Goal: Task Accomplishment & Management: Manage account settings

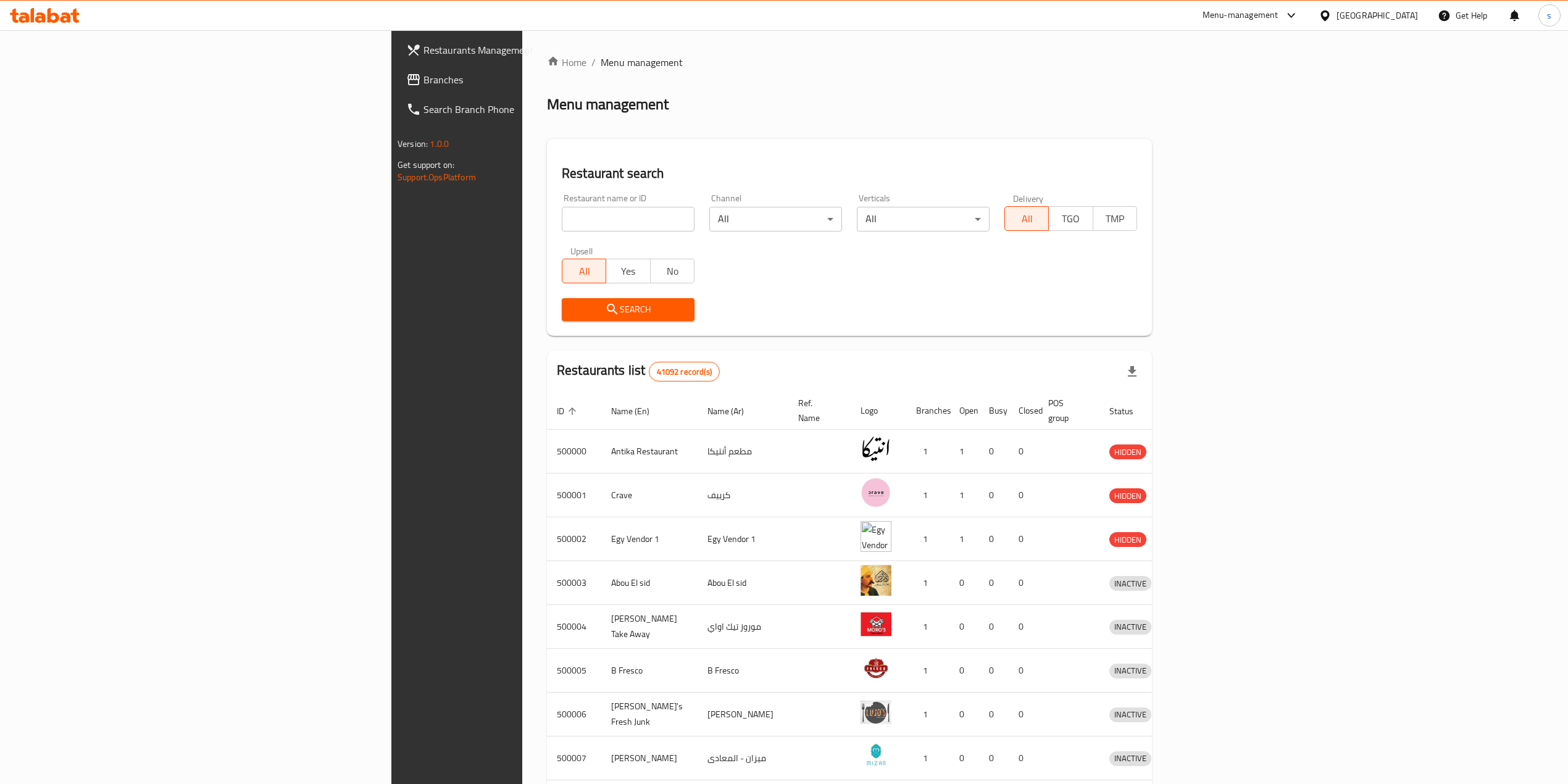
click at [1403, 13] on div "Egypt" at bounding box center [1378, 16] width 82 height 14
click at [1250, 326] on div "[GEOGRAPHIC_DATA]" at bounding box center [1284, 323] width 82 height 14
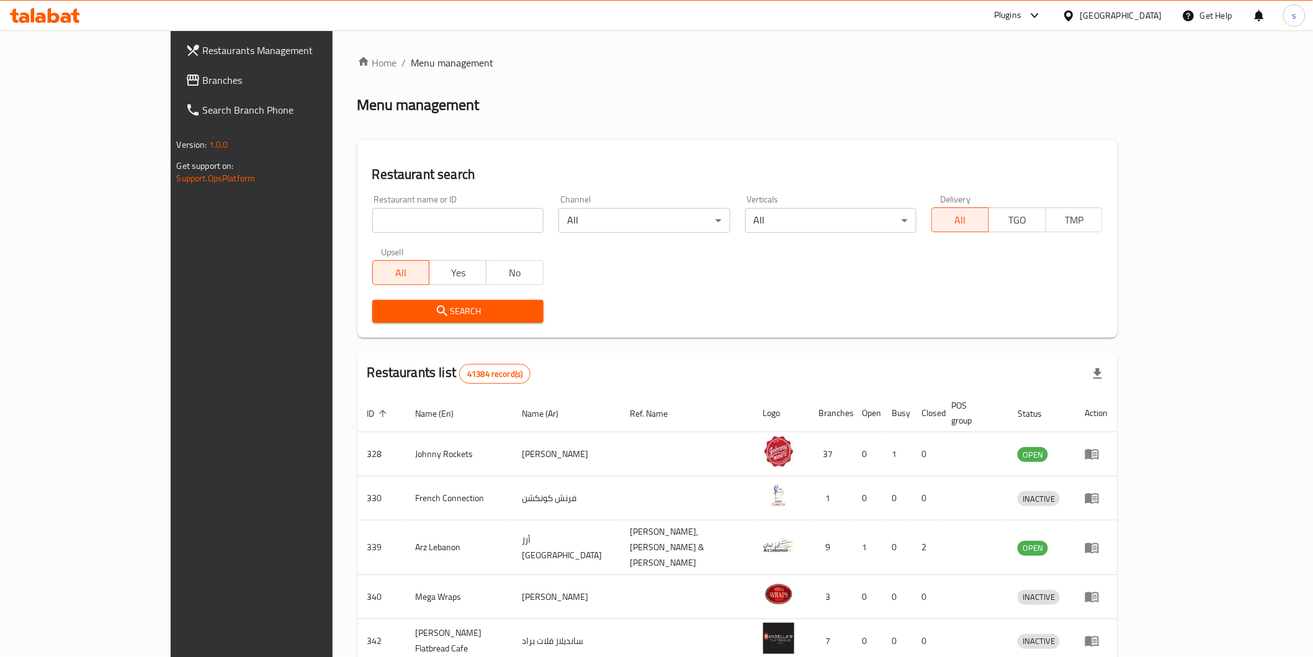
drag, startPoint x: 402, startPoint y: 211, endPoint x: 395, endPoint y: 217, distance: 9.2
click at [402, 211] on input "search" at bounding box center [457, 220] width 171 height 25
paste input "777572"
type input "777572"
click button "Search" at bounding box center [457, 311] width 171 height 23
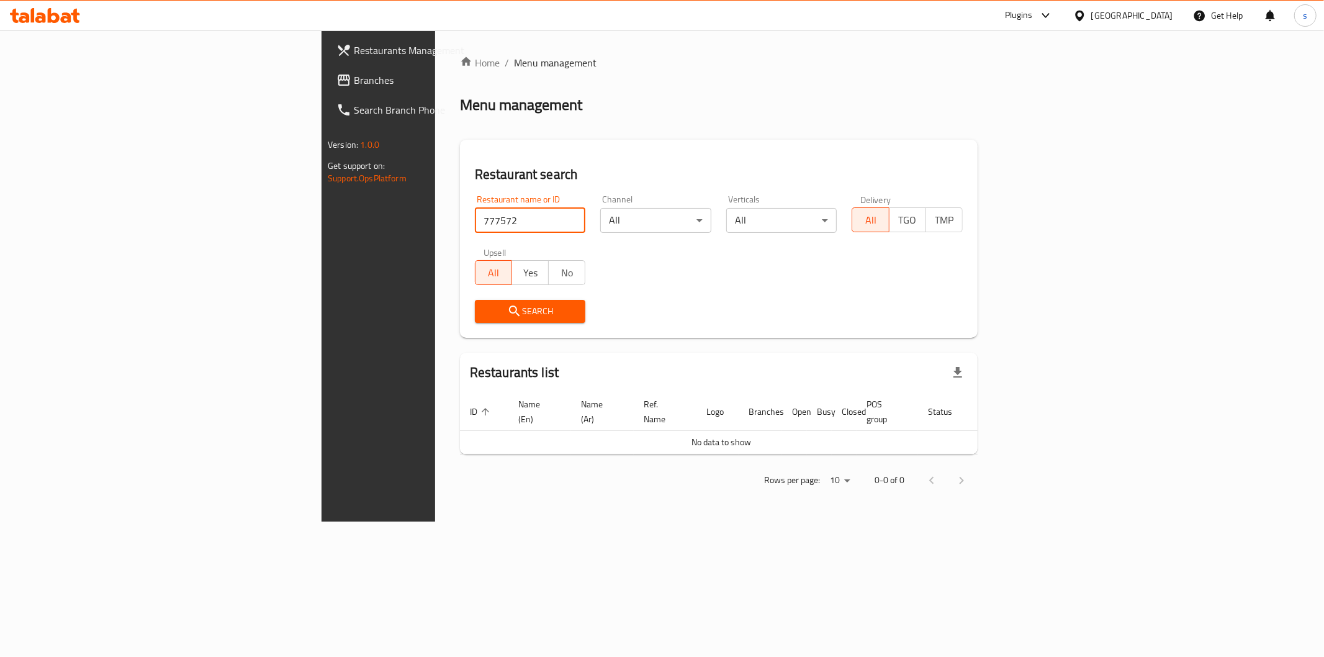
click at [354, 84] on span "Branches" at bounding box center [443, 80] width 179 height 15
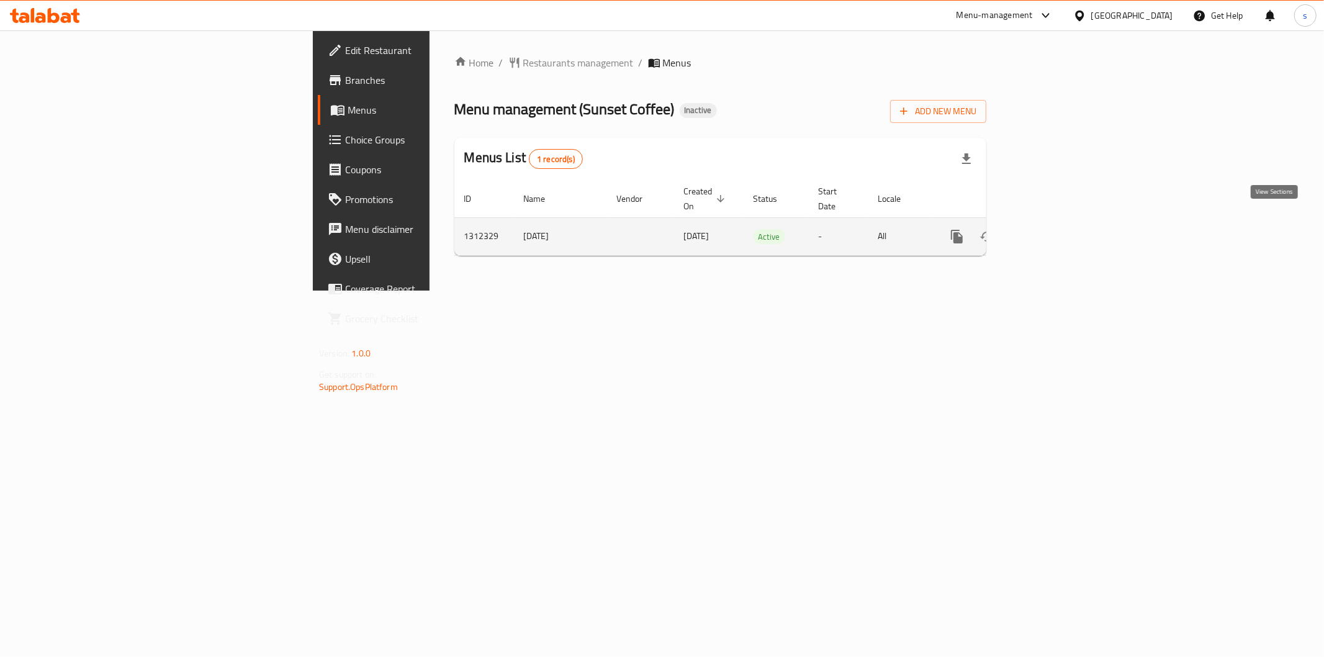
click at [1052, 231] on icon "enhanced table" at bounding box center [1046, 236] width 11 height 11
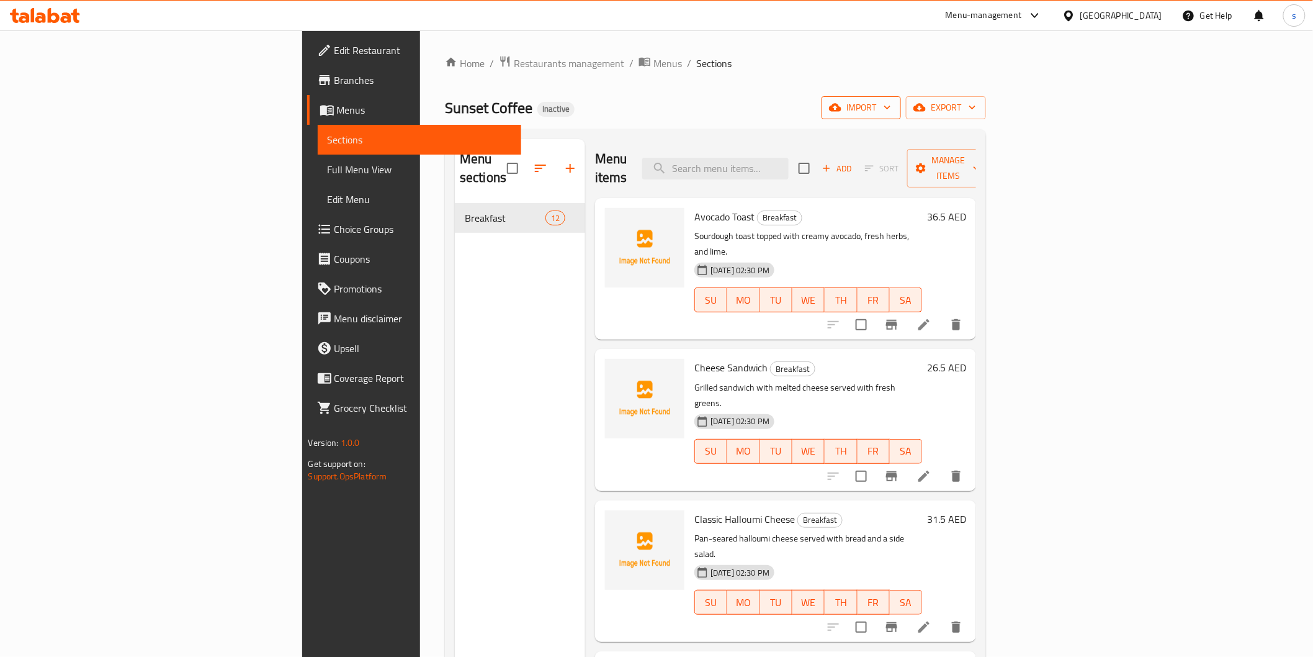
click at [891, 109] on span "import" at bounding box center [862, 108] width 60 height 16
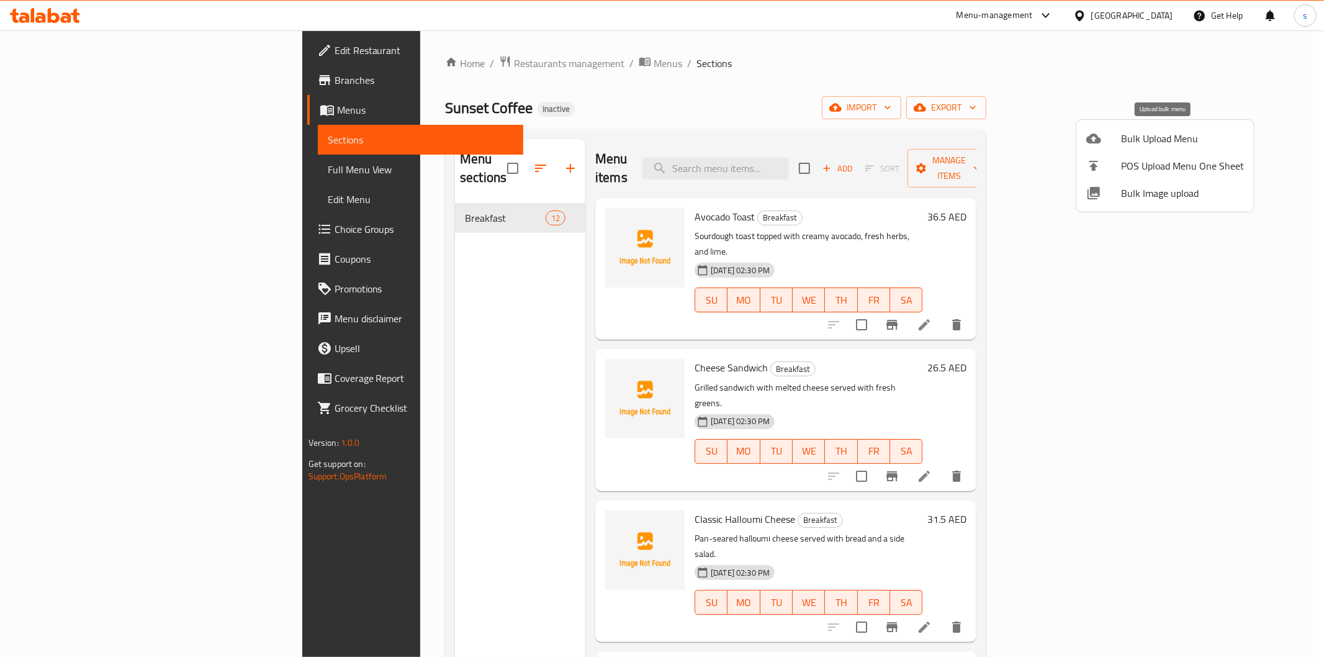
click at [1149, 135] on span "Bulk Upload Menu" at bounding box center [1182, 138] width 123 height 15
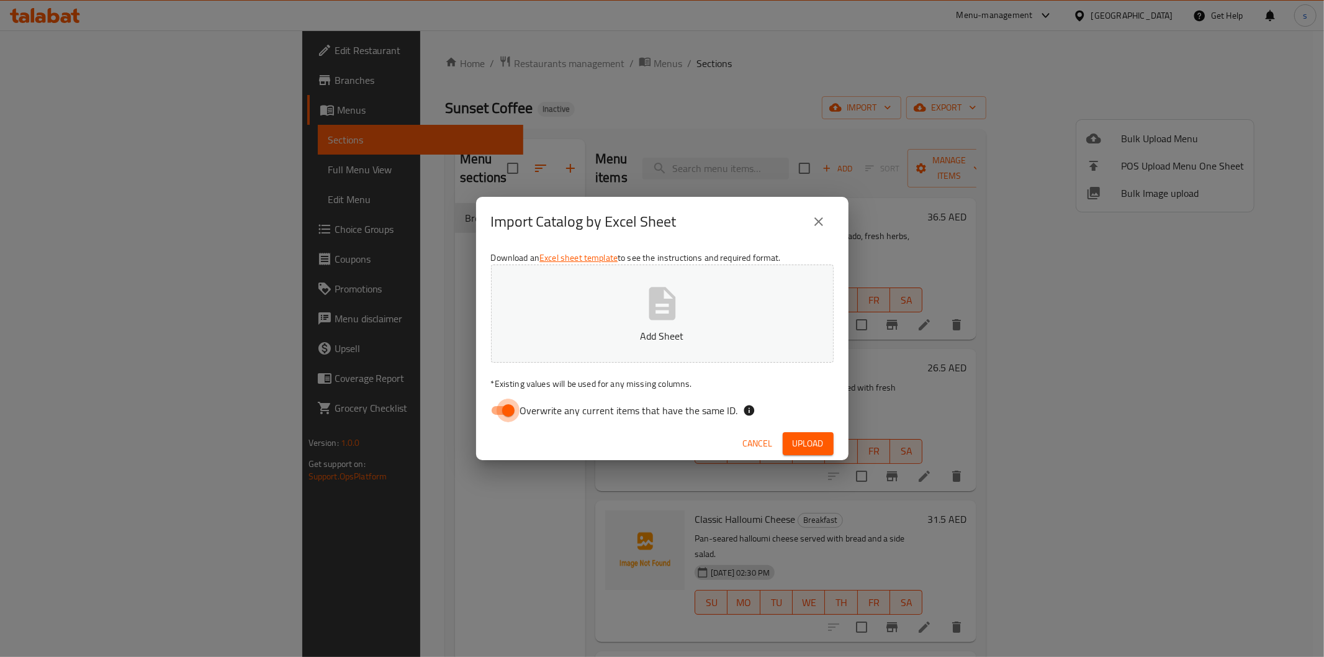
click at [498, 411] on input "Overwrite any current items that have the same ID." at bounding box center [508, 410] width 71 height 24
checkbox input "false"
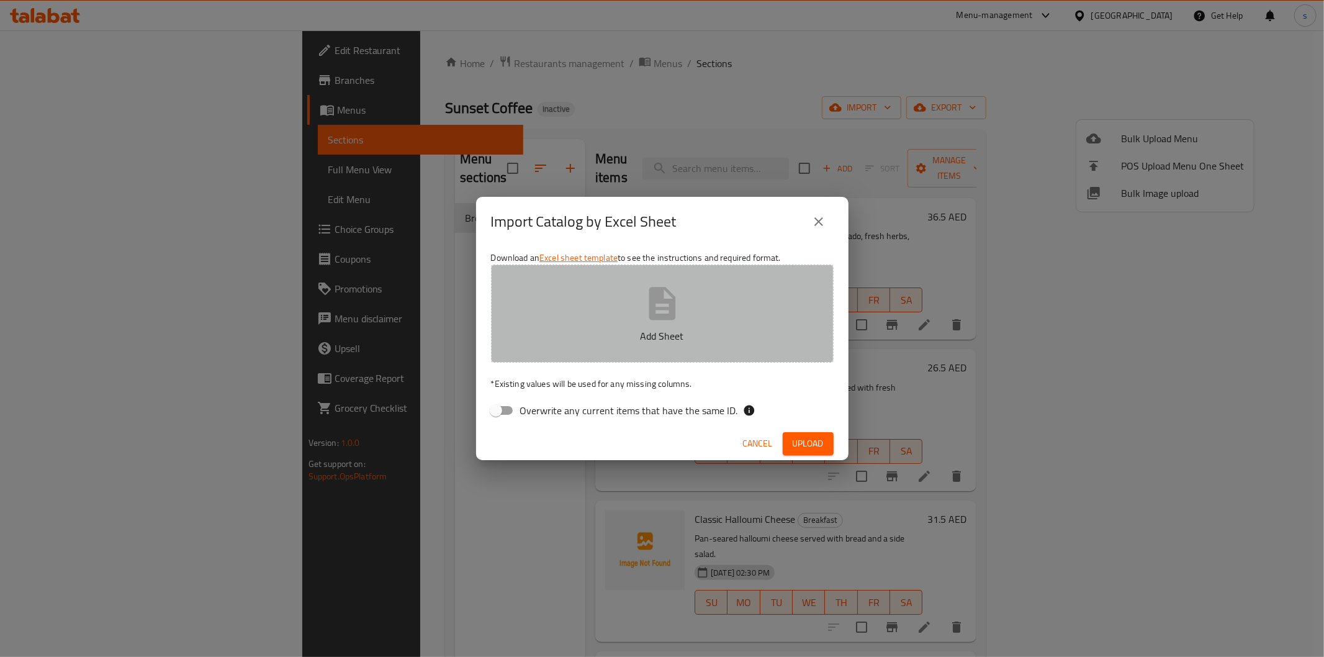
click at [631, 318] on button "Add Sheet" at bounding box center [662, 313] width 343 height 98
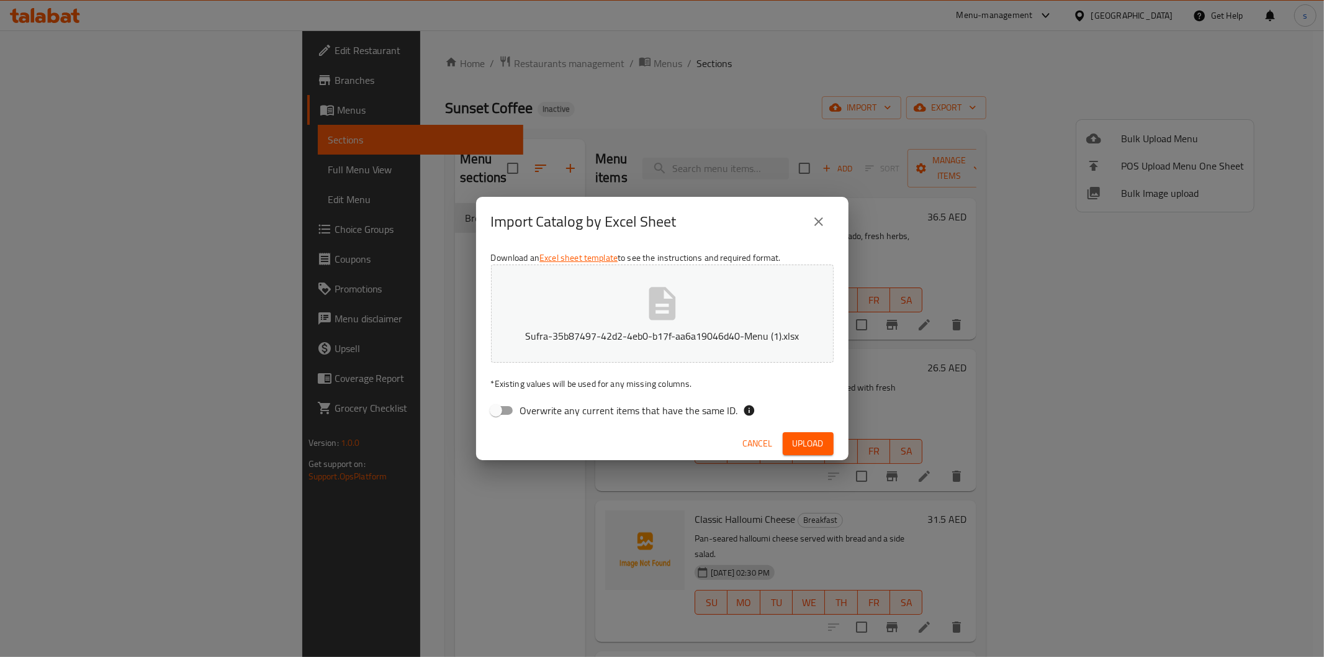
click at [803, 437] on span "Upload" at bounding box center [808, 444] width 31 height 16
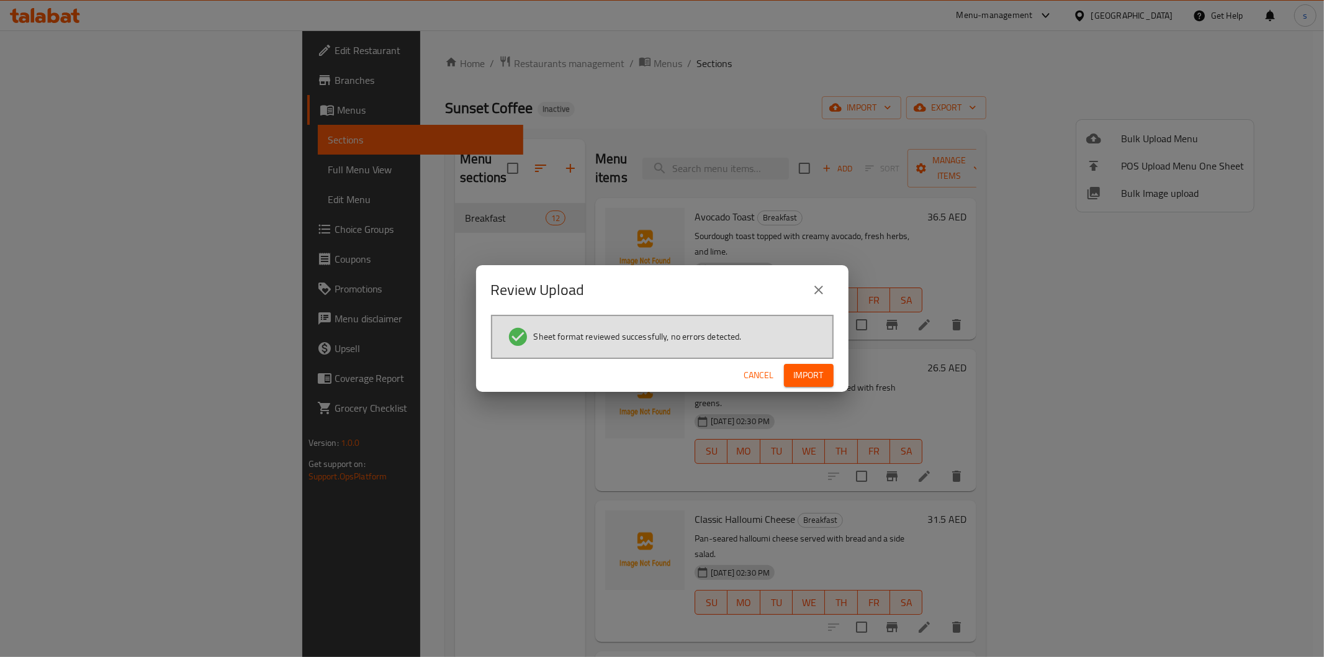
click at [796, 377] on span "Import" at bounding box center [809, 375] width 30 height 16
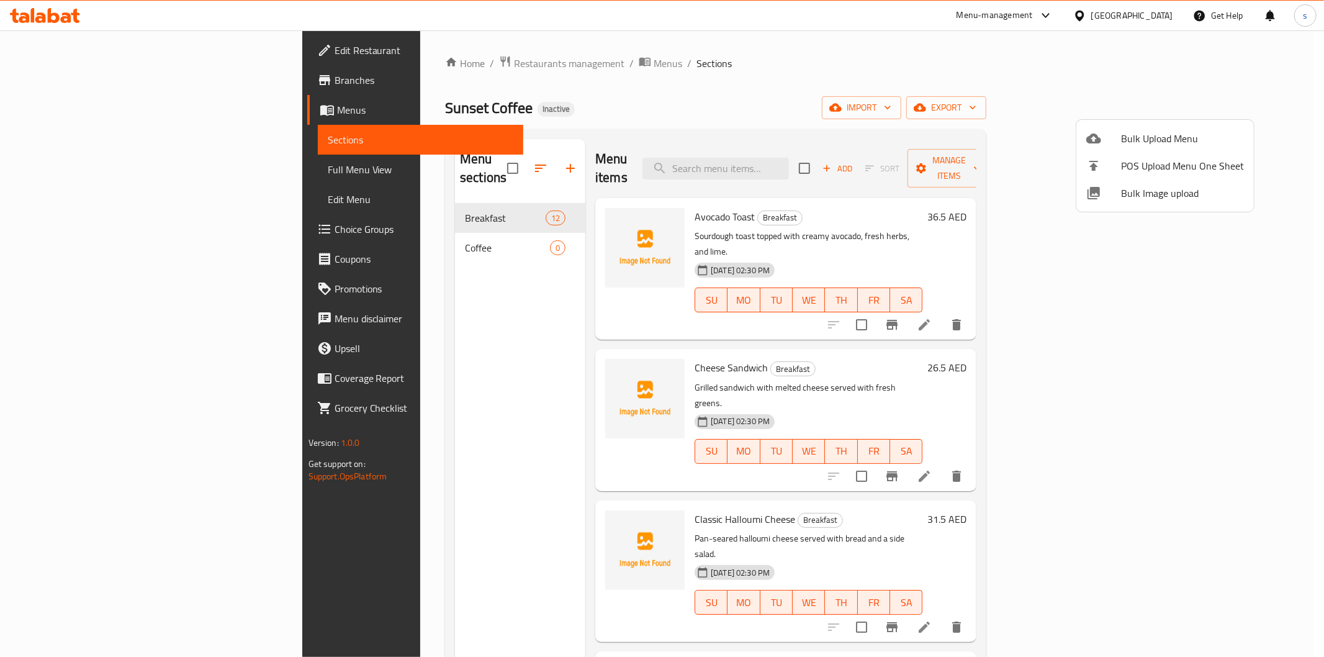
click at [759, 101] on div at bounding box center [662, 328] width 1324 height 657
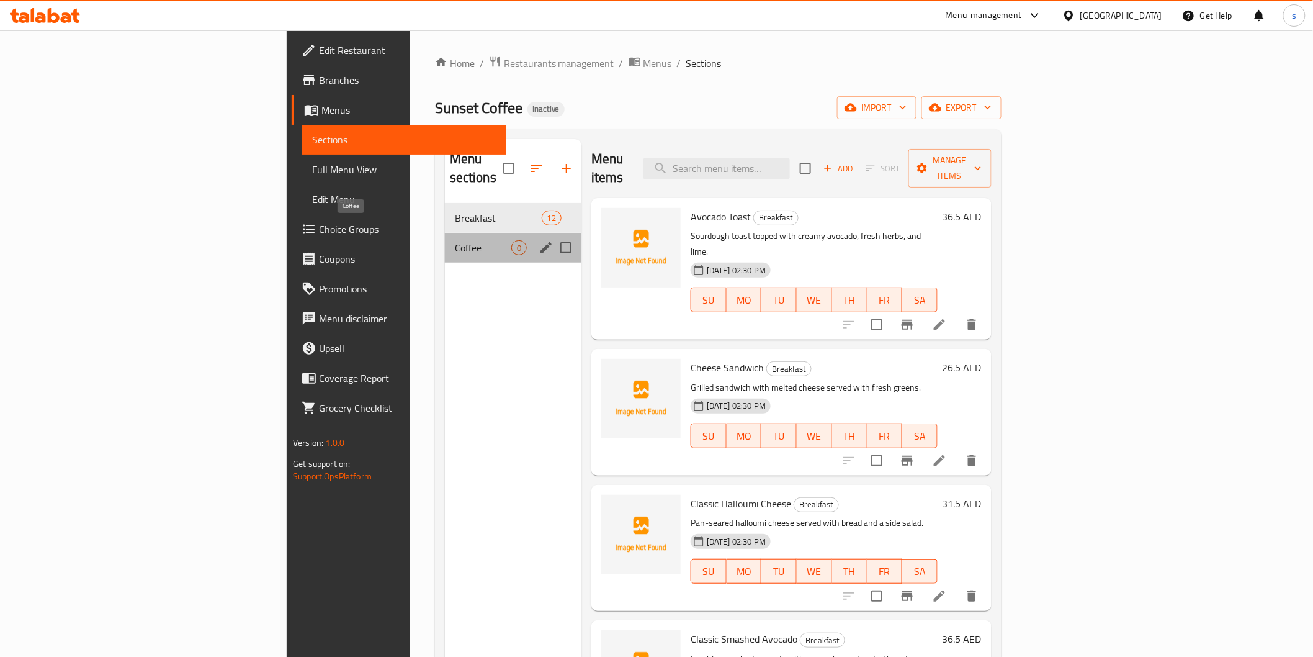
click at [455, 240] on span "Coffee" at bounding box center [483, 247] width 56 height 15
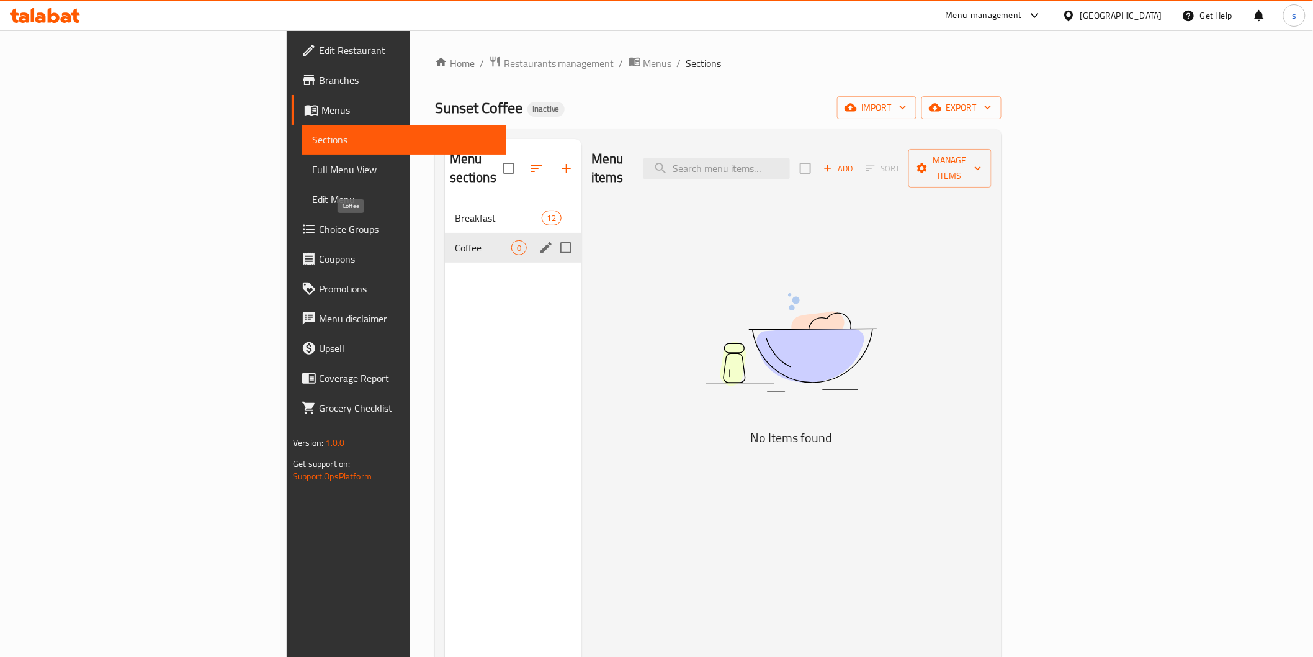
click at [455, 240] on span "Coffee" at bounding box center [483, 247] width 56 height 15
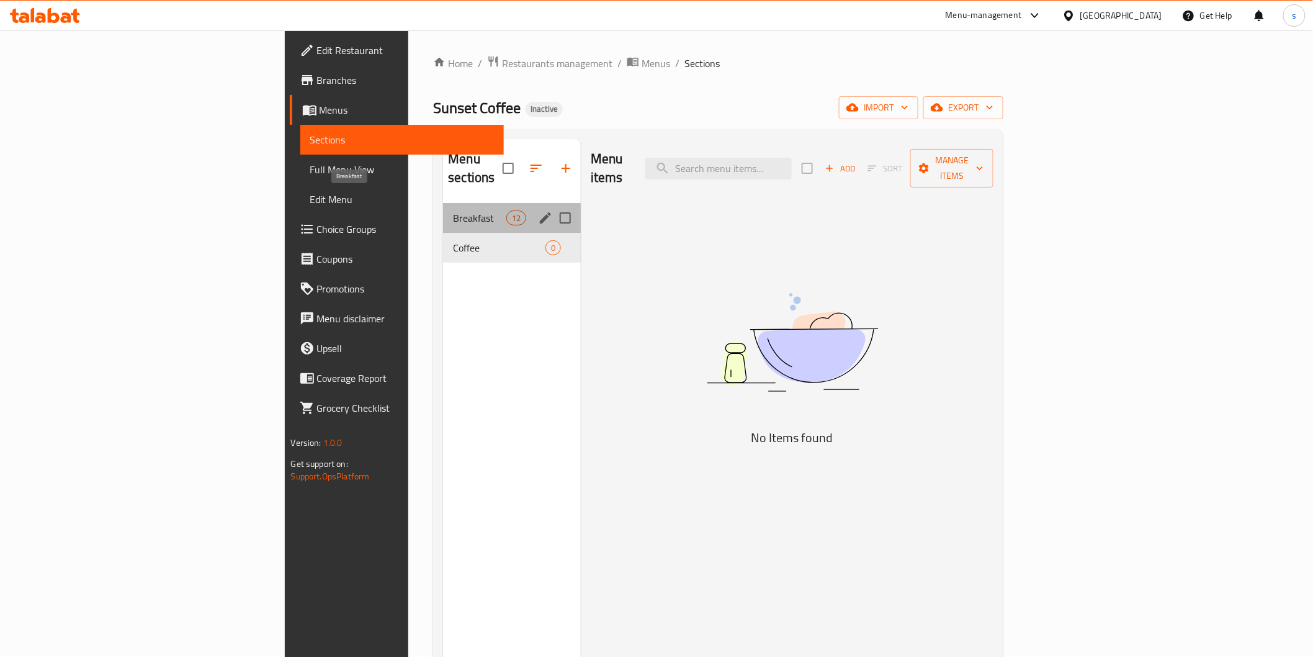
click at [453, 210] on span "Breakfast" at bounding box center [479, 217] width 53 height 15
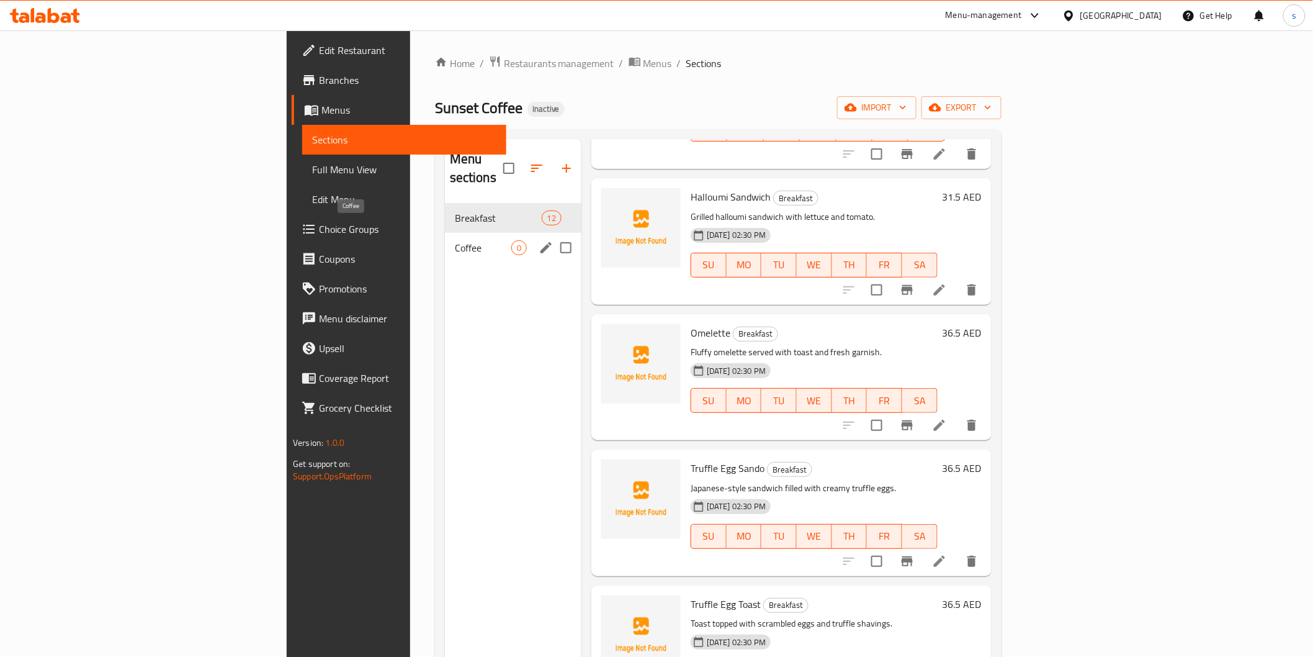
click at [455, 240] on span "Coffee" at bounding box center [483, 247] width 56 height 15
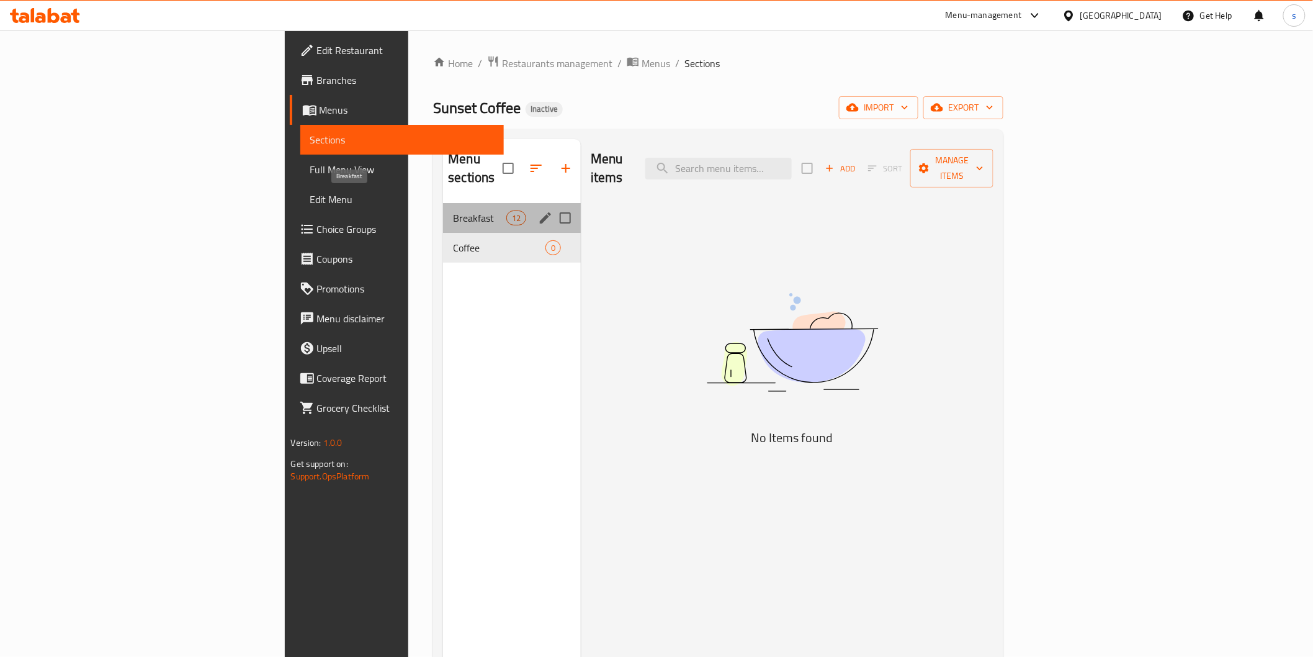
click at [453, 210] on span "Breakfast" at bounding box center [479, 217] width 53 height 15
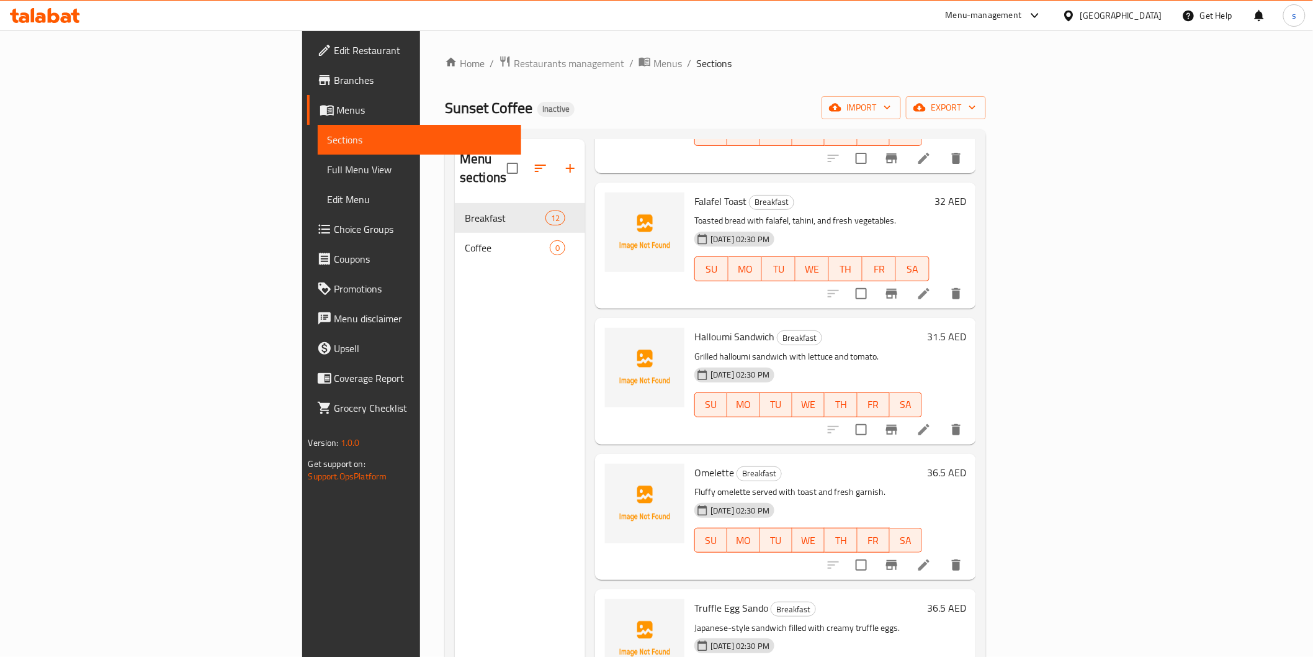
scroll to position [1000, 0]
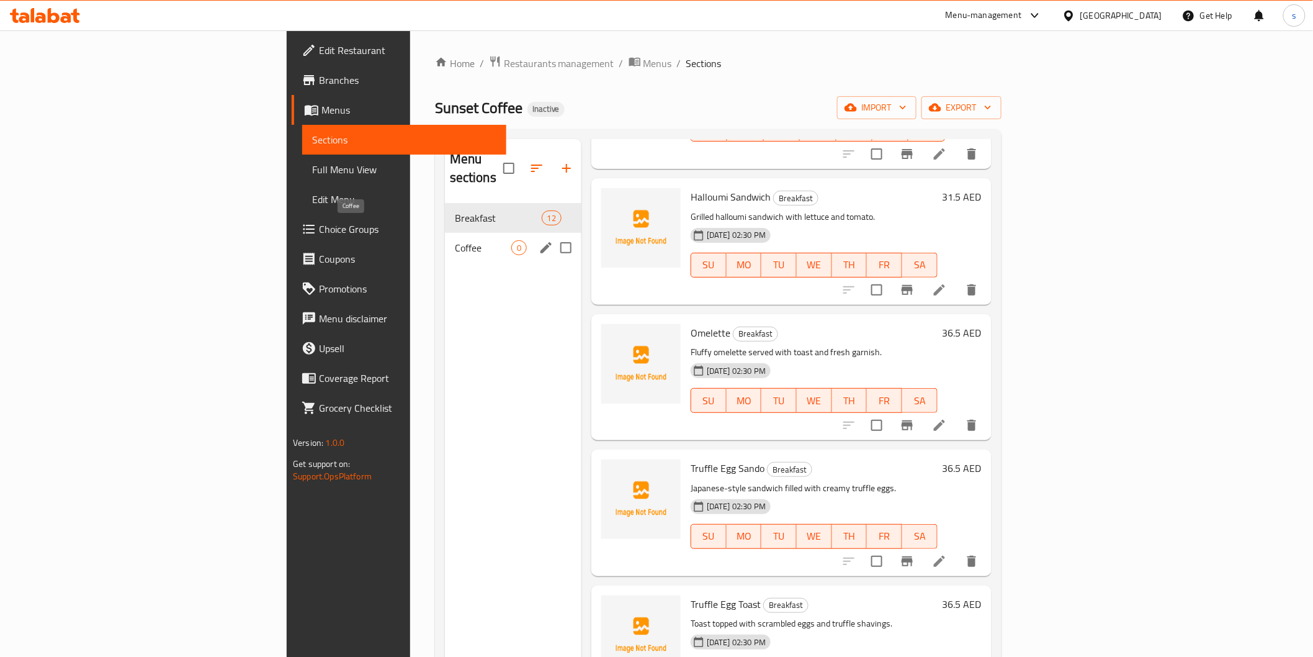
click at [455, 240] on span "Coffee" at bounding box center [483, 247] width 56 height 15
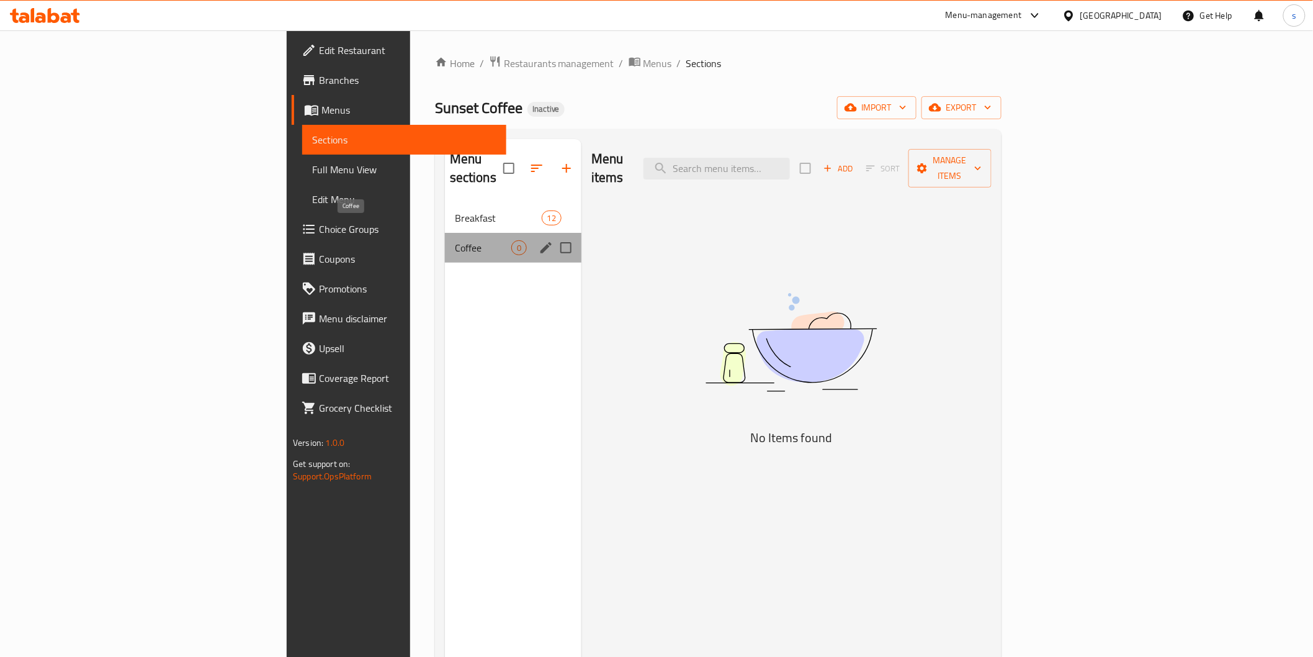
click at [455, 240] on span "Coffee" at bounding box center [483, 247] width 56 height 15
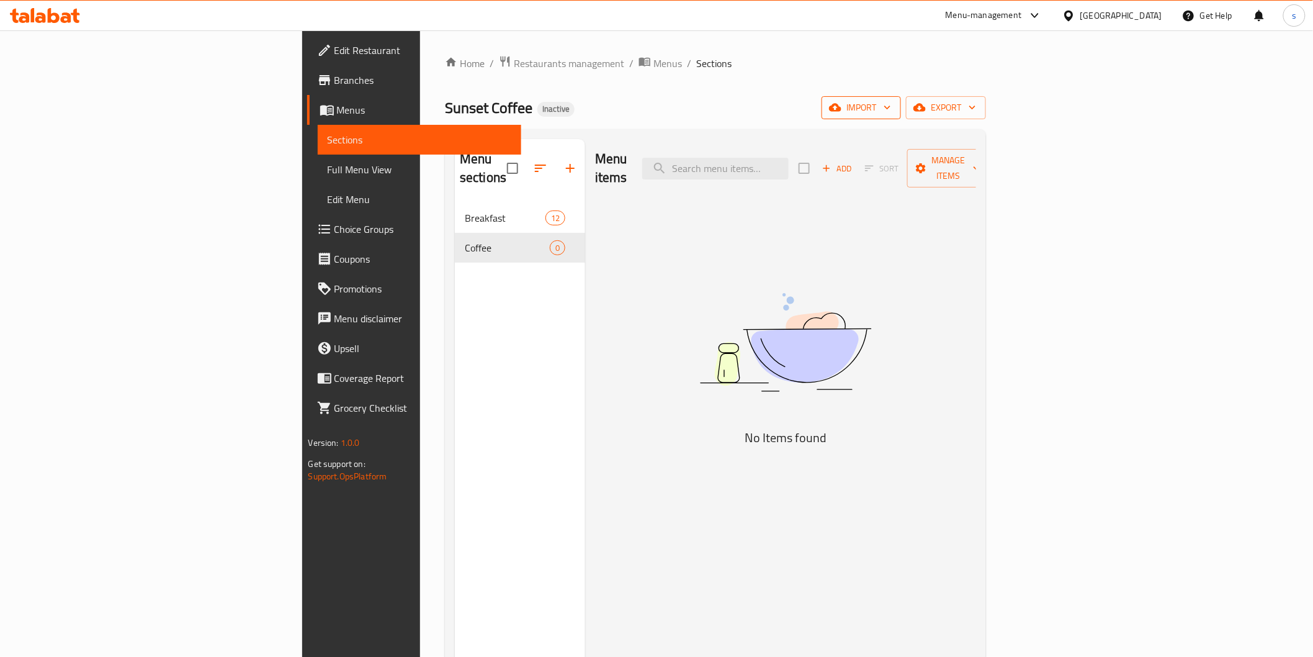
click at [891, 109] on span "import" at bounding box center [862, 108] width 60 height 16
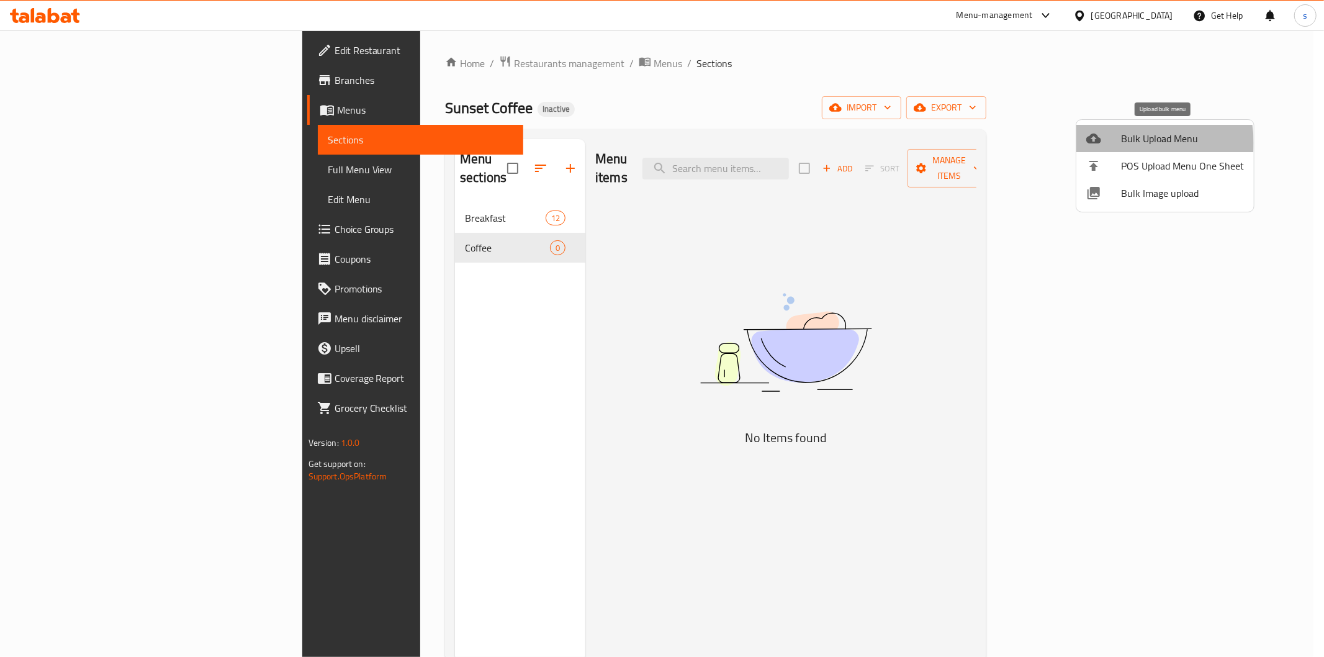
click at [1130, 143] on span "Bulk Upload Menu" at bounding box center [1182, 138] width 123 height 15
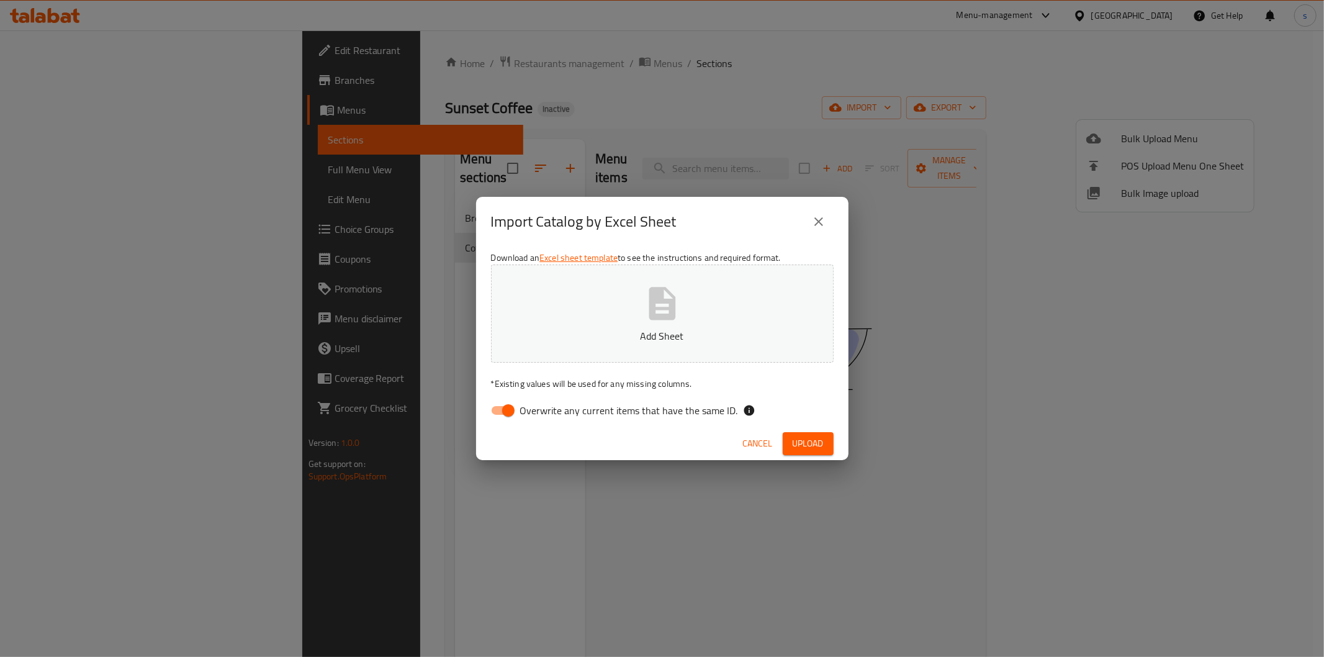
click at [660, 317] on icon "button" at bounding box center [662, 303] width 27 height 33
click at [499, 404] on input "Overwrite any current items that have the same ID." at bounding box center [508, 410] width 71 height 24
checkbox input "false"
click at [595, 321] on button "Add Sheet" at bounding box center [662, 313] width 343 height 98
click at [816, 444] on span "Upload" at bounding box center [808, 444] width 31 height 16
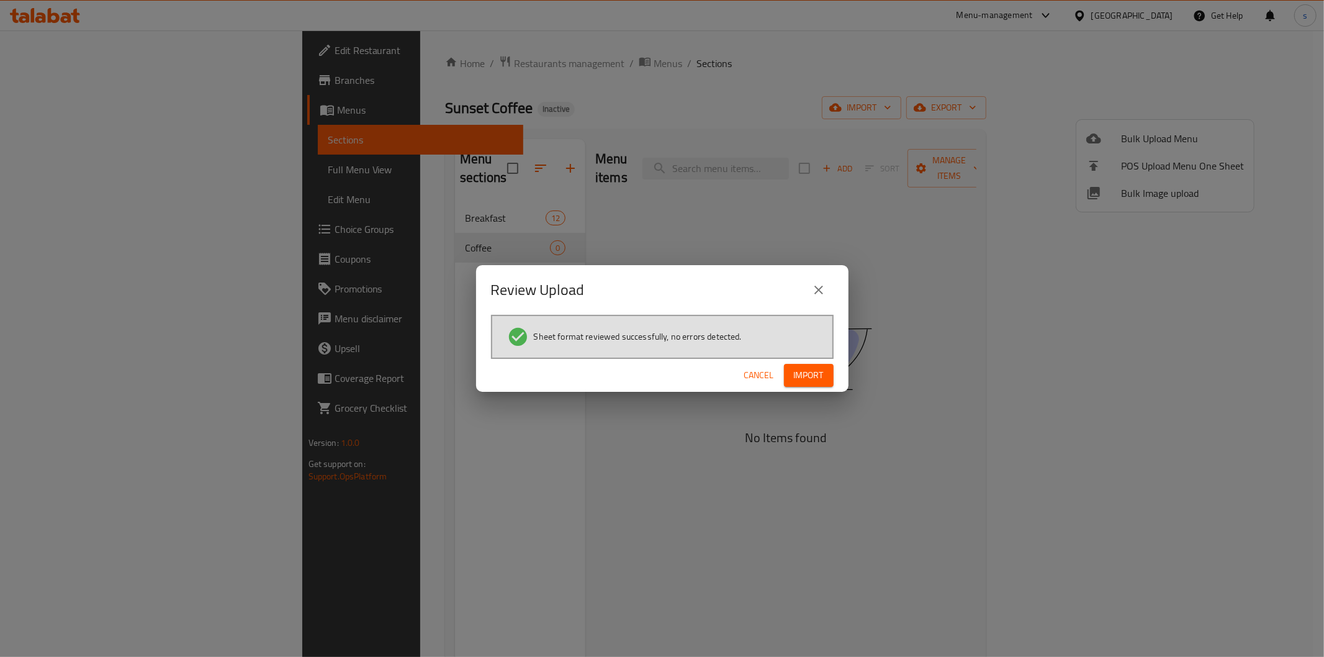
click at [810, 382] on span "Import" at bounding box center [809, 375] width 30 height 16
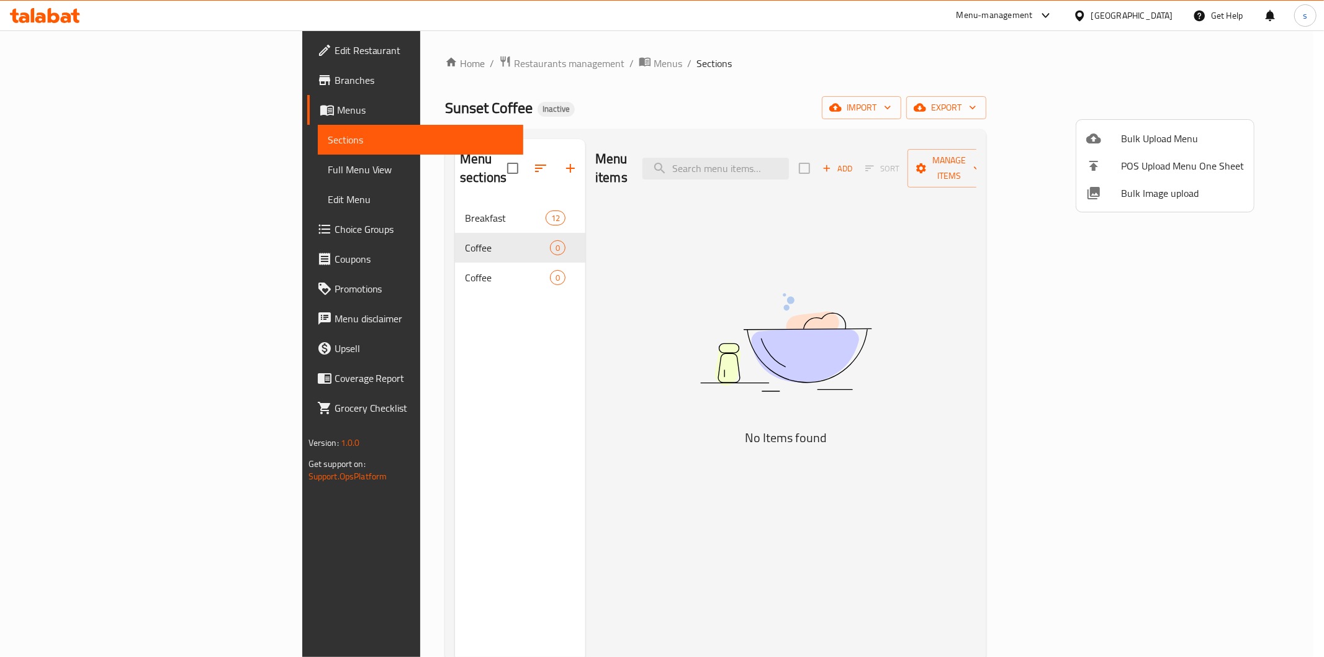
drag, startPoint x: 454, startPoint y: 255, endPoint x: 411, endPoint y: 256, distance: 42.8
click at [411, 256] on div at bounding box center [662, 328] width 1324 height 657
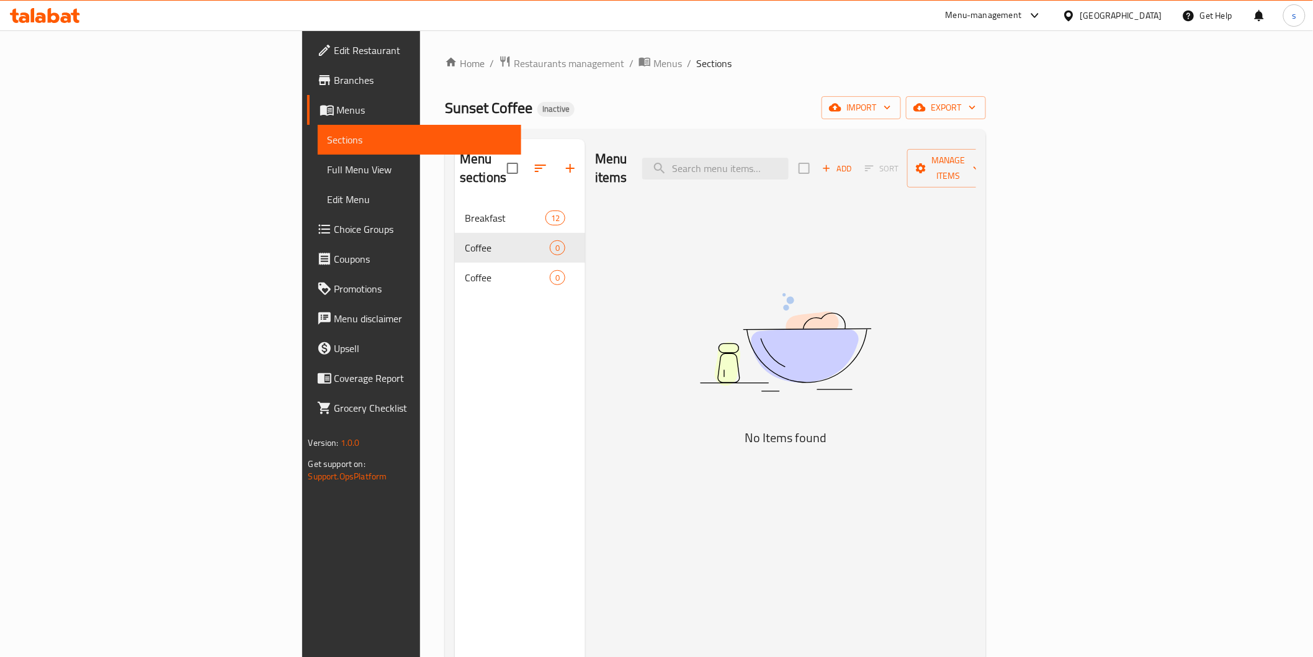
click at [465, 270] on span "Coffee" at bounding box center [507, 277] width 85 height 15
drag, startPoint x: 411, startPoint y: 256, endPoint x: 350, endPoint y: 400, distance: 156.9
click at [455, 401] on div "Menu sections Breakfast 12 Coffee 0 Coffee 0" at bounding box center [520, 467] width 130 height 657
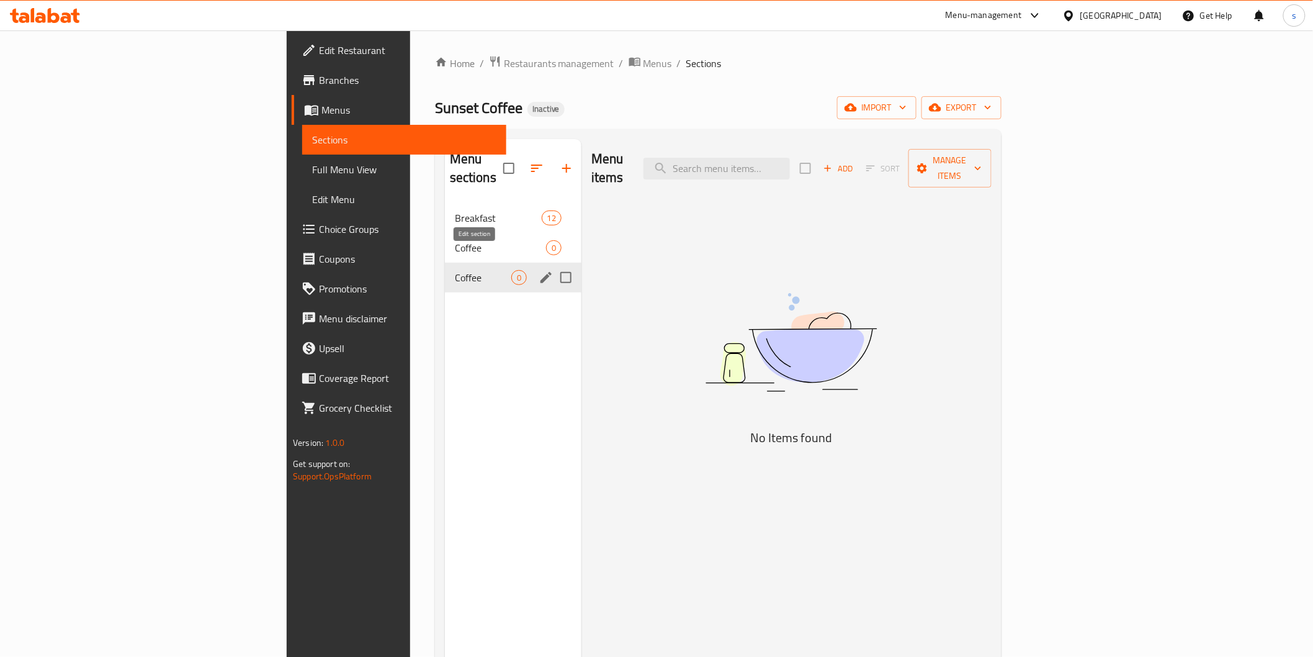
click at [541, 272] on icon "edit" at bounding box center [546, 277] width 11 height 11
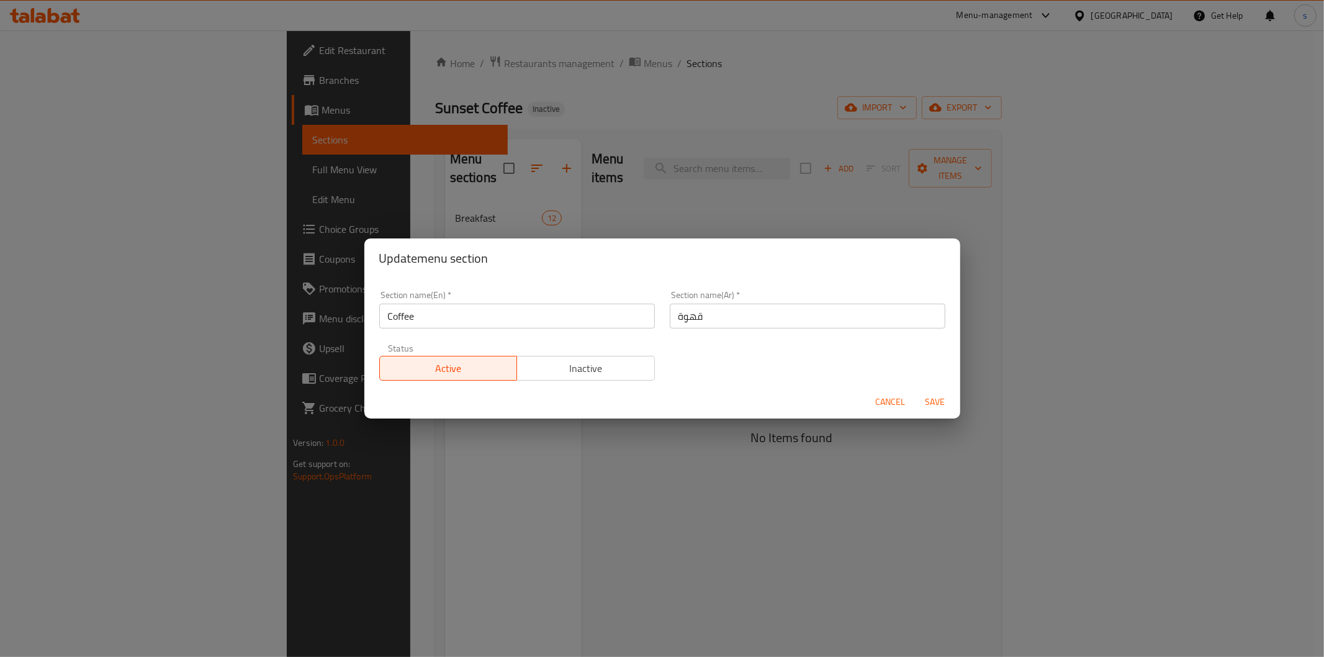
click at [475, 450] on div "Update menu section Section name(En)   * Coffee Section name(En) * Section name…" at bounding box center [662, 328] width 1324 height 657
click at [295, 393] on div "Update menu section Section name(En)   * Coffee Section name(En) * Section name…" at bounding box center [662, 328] width 1324 height 657
click at [305, 354] on div "Update menu section Section name(En)   * Coffee Section name(En) * Section name…" at bounding box center [662, 328] width 1324 height 657
click at [890, 403] on span "Cancel" at bounding box center [891, 402] width 30 height 16
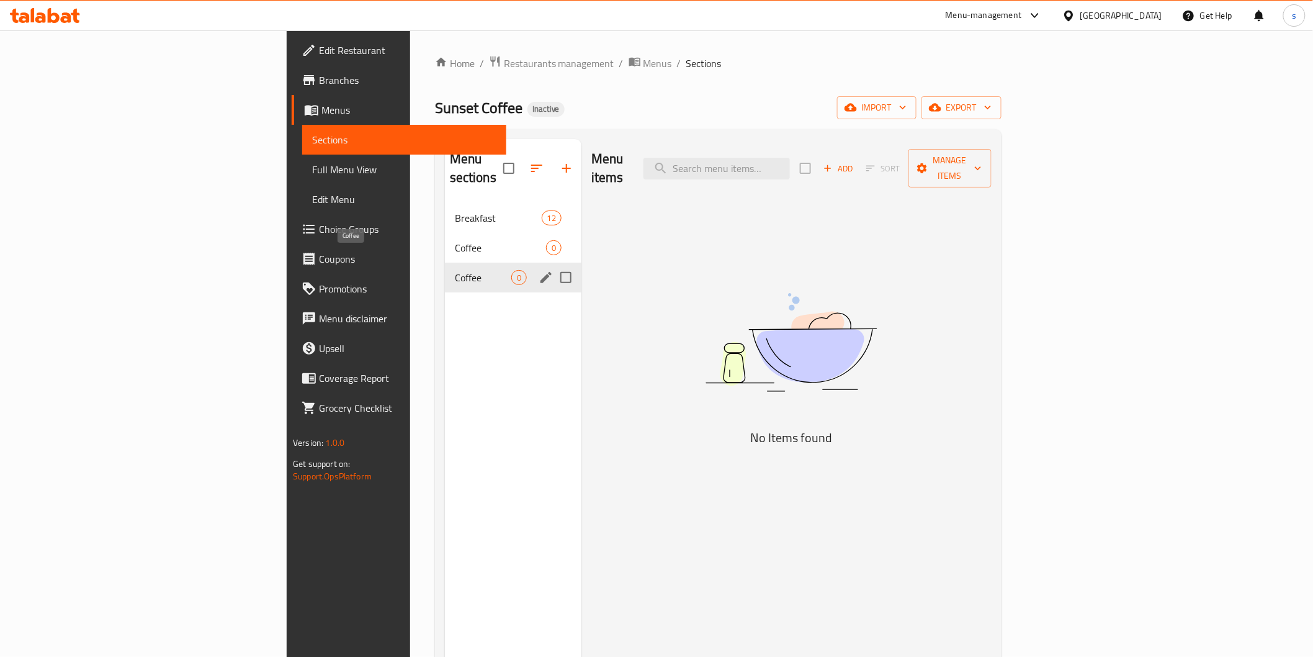
click at [455, 270] on span "Coffee" at bounding box center [483, 277] width 56 height 15
click at [455, 240] on span "Coffee" at bounding box center [483, 247] width 56 height 15
click at [455, 270] on span "Coffee" at bounding box center [483, 277] width 56 height 15
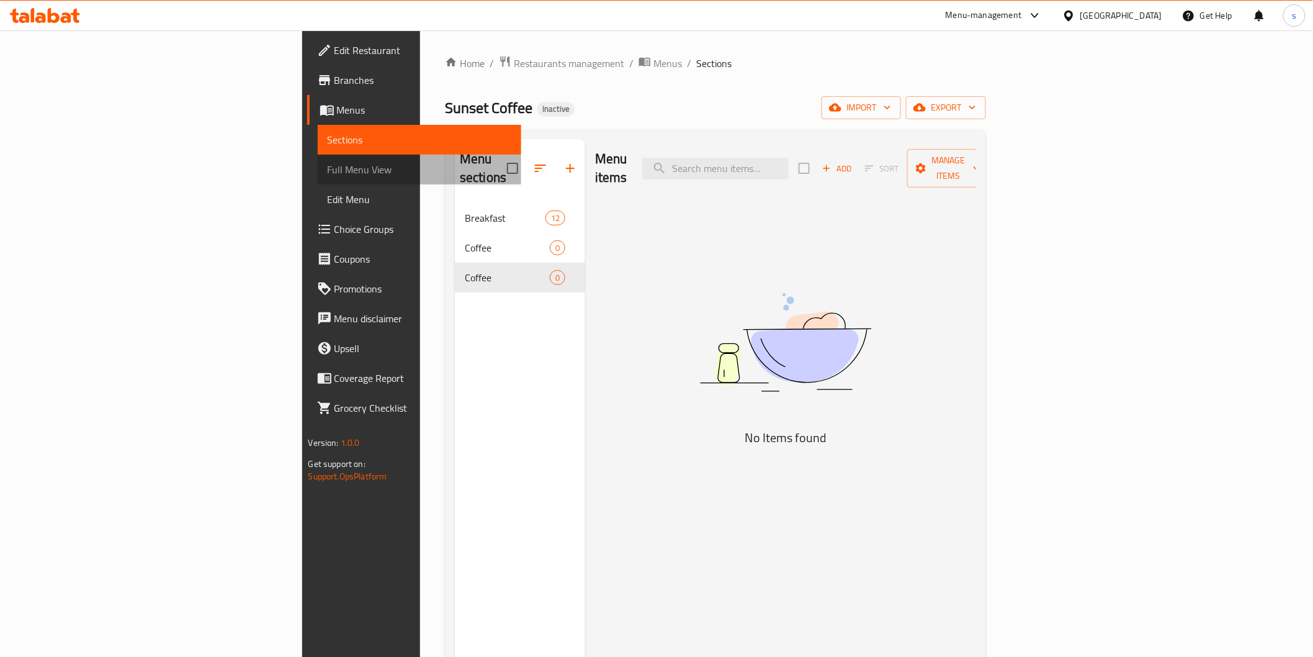
click at [328, 171] on span "Full Menu View" at bounding box center [420, 169] width 184 height 15
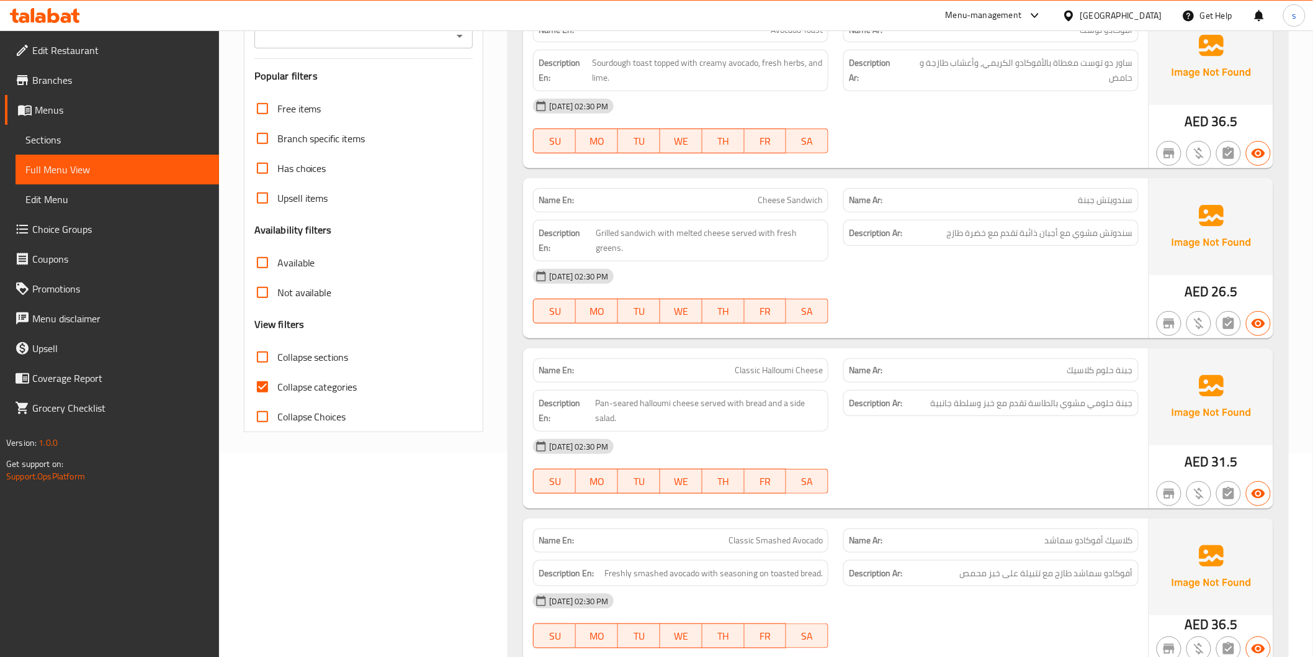
scroll to position [71, 0]
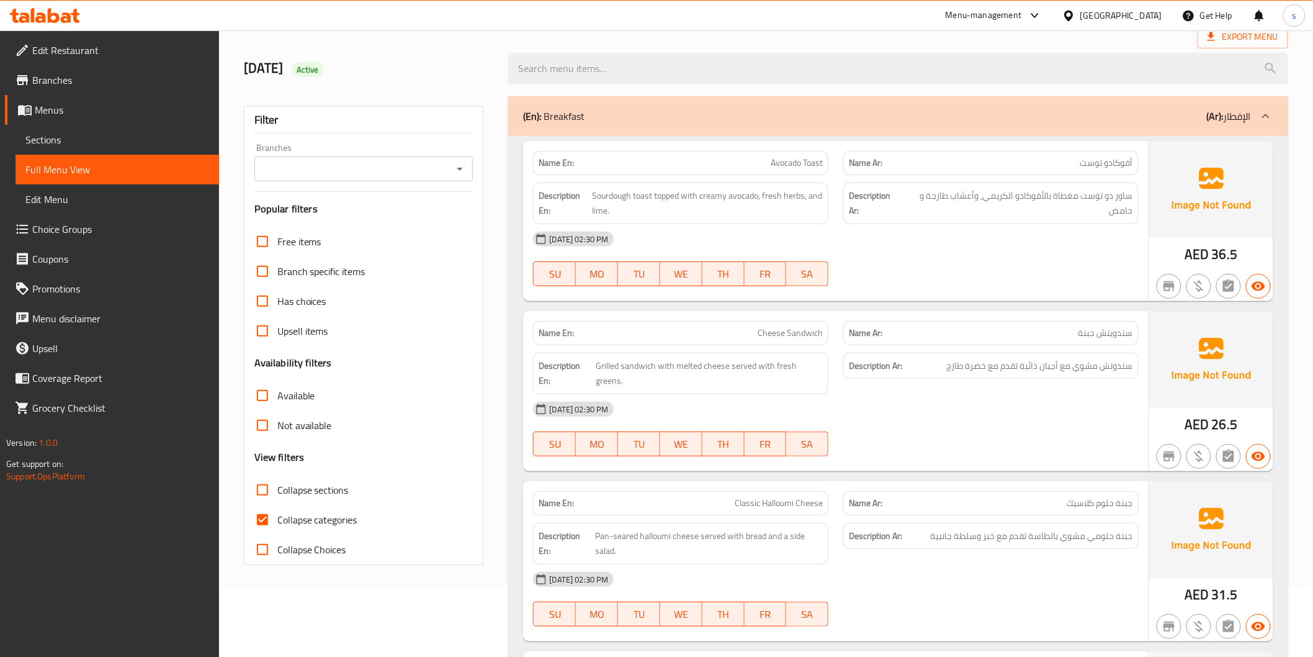
click at [60, 138] on span "Sections" at bounding box center [117, 139] width 184 height 15
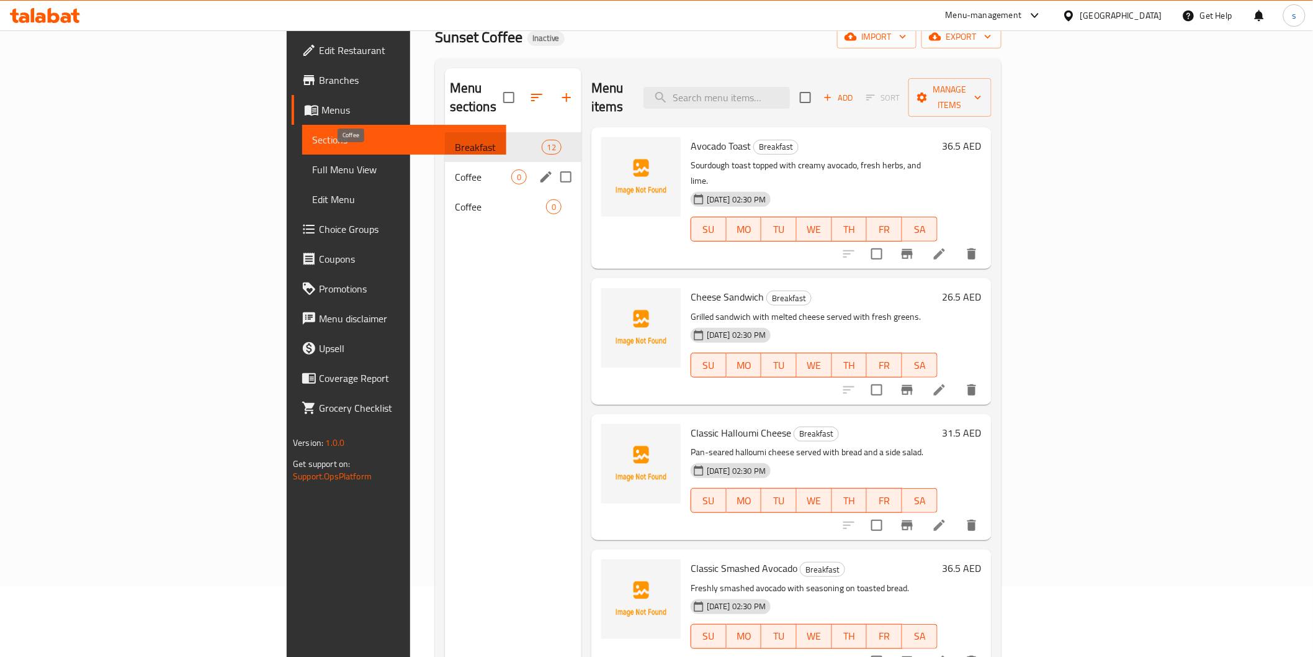
click at [455, 169] on span "Coffee" at bounding box center [483, 176] width 56 height 15
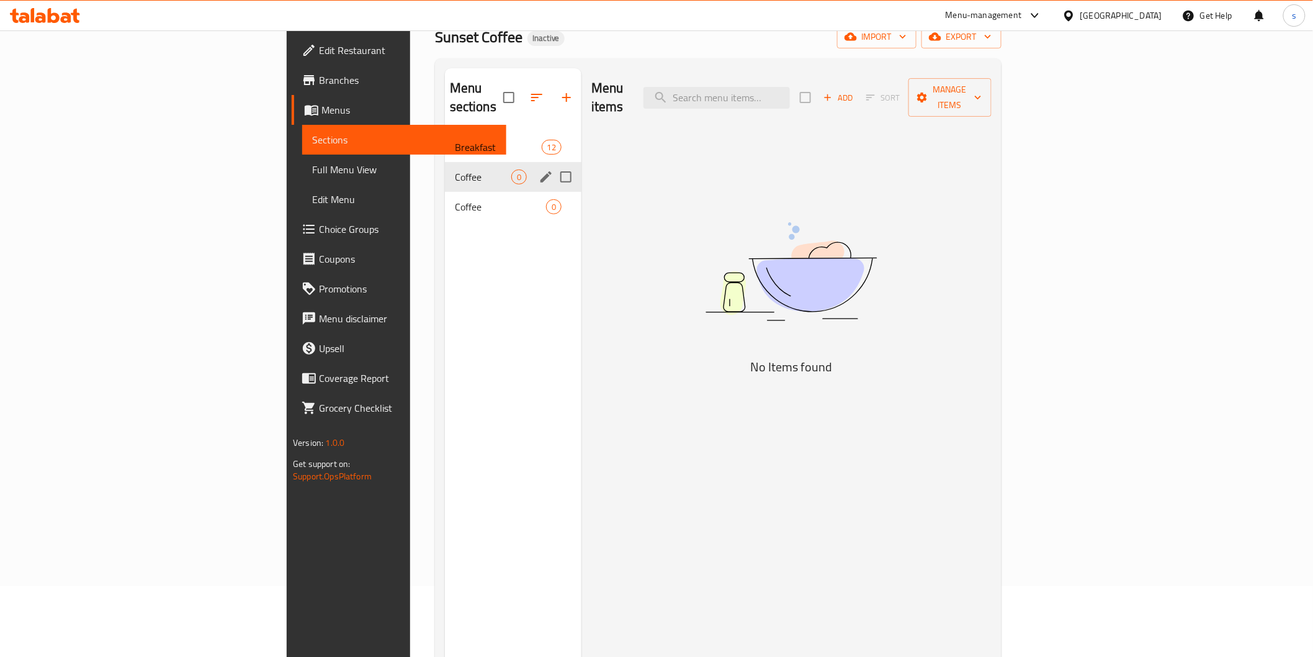
click at [553, 164] on input "Menu sections" at bounding box center [566, 177] width 26 height 26
checkbox input "true"
click at [553, 194] on input "Menu sections" at bounding box center [566, 207] width 26 height 26
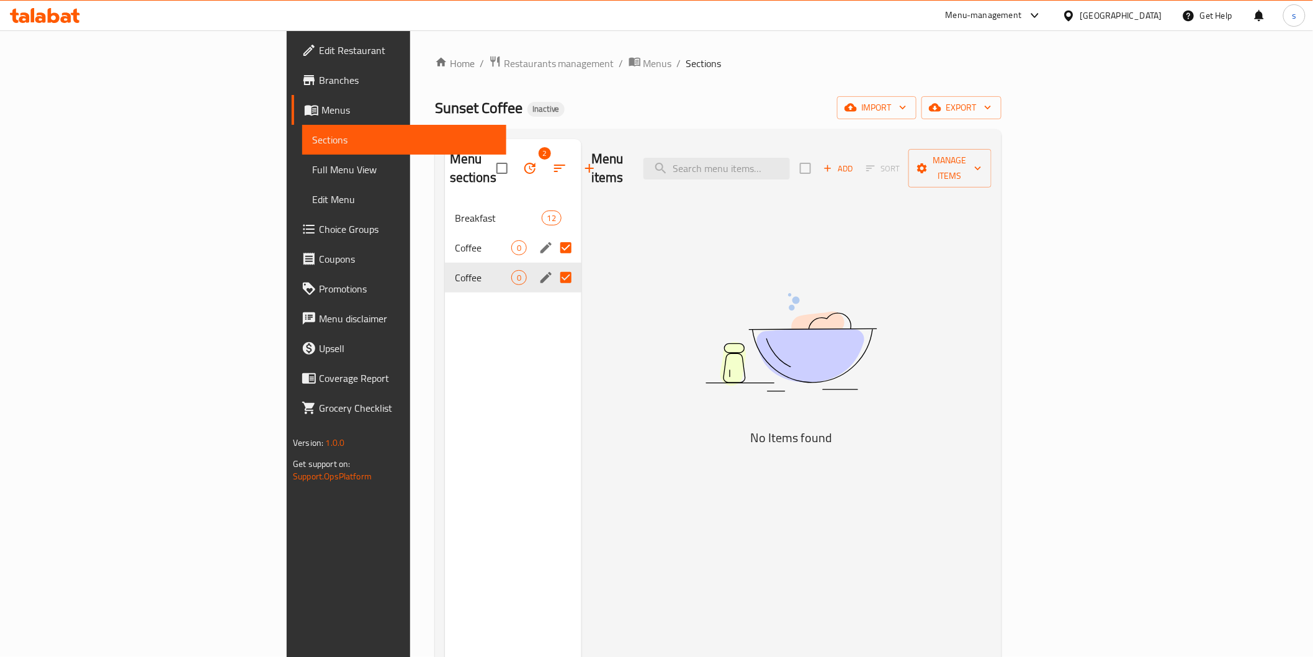
click at [541, 272] on icon "edit" at bounding box center [546, 277] width 11 height 11
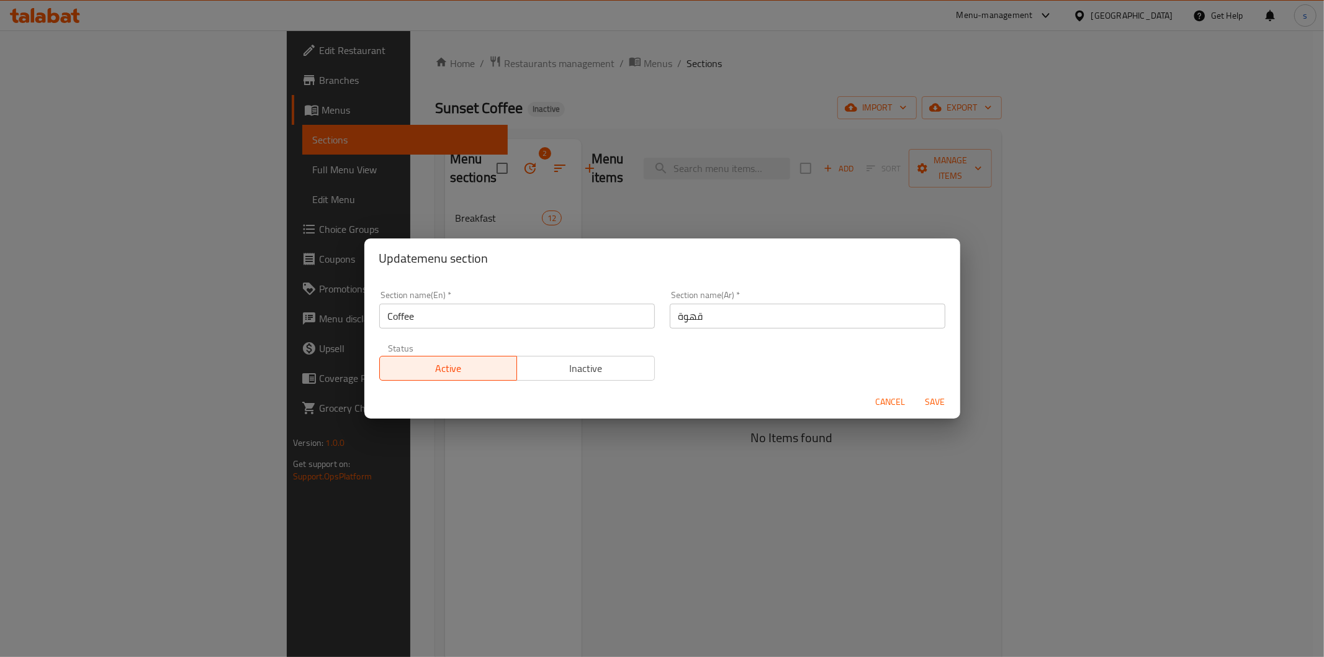
click at [305, 393] on div "Update menu section Section name(En)   * Coffee Section name(En) * Section name…" at bounding box center [662, 328] width 1324 height 657
click at [314, 401] on div "Update menu section Section name(En)   * Coffee Section name(En) * Section name…" at bounding box center [662, 328] width 1324 height 657
click at [894, 399] on span "Cancel" at bounding box center [891, 402] width 30 height 16
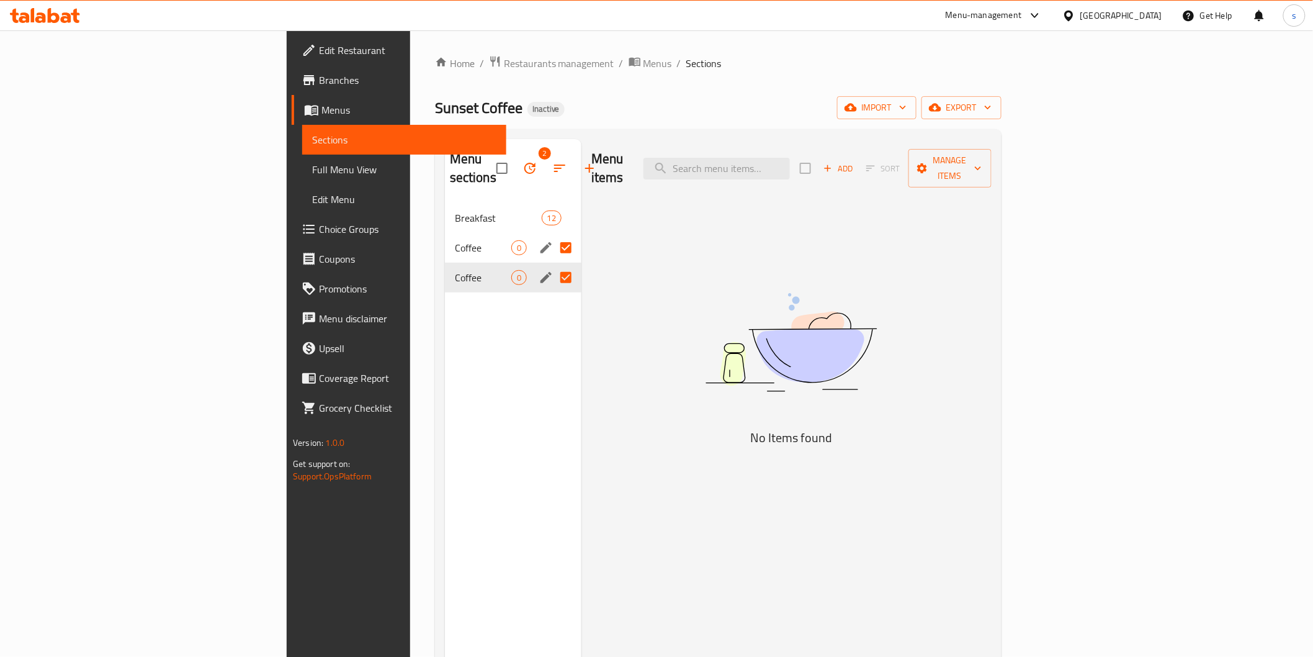
click at [582, 360] on div "Menu items Add Sort Manage items No Items found" at bounding box center [787, 467] width 410 height 657
click at [553, 264] on input "Menu sections" at bounding box center [566, 277] width 26 height 26
checkbox input "false"
click at [553, 235] on input "Menu sections" at bounding box center [566, 248] width 26 height 26
checkbox input "false"
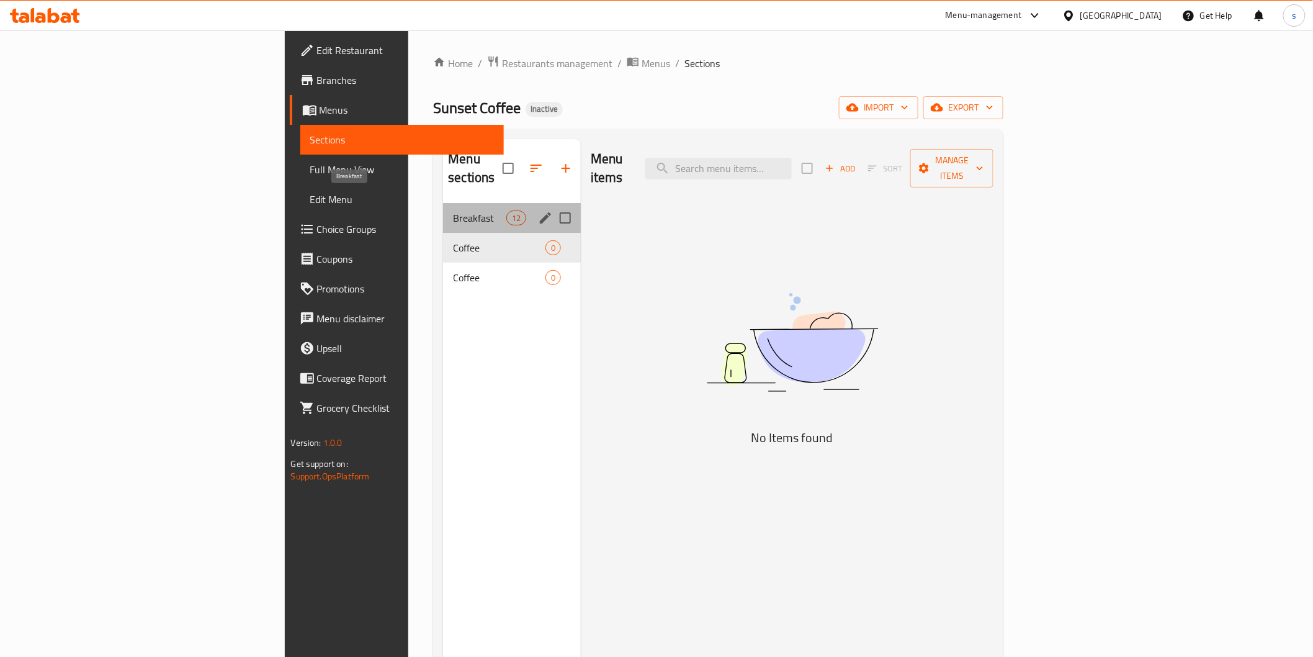
click at [453, 210] on span "Breakfast" at bounding box center [479, 217] width 53 height 15
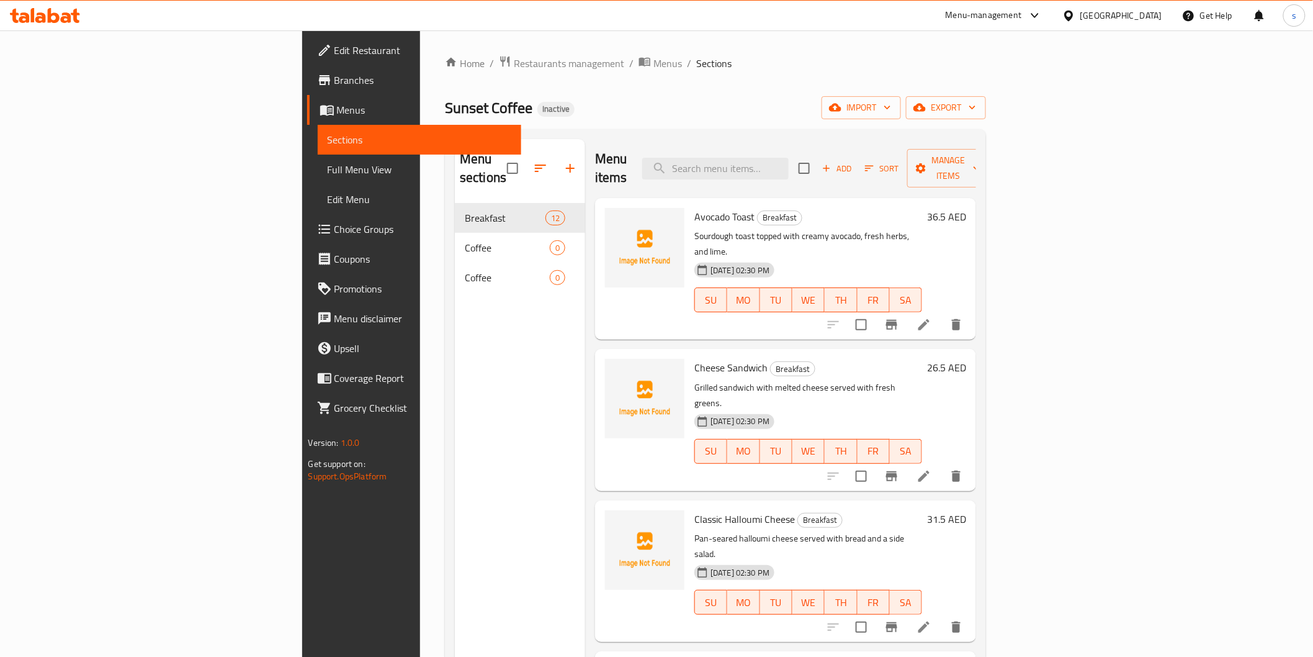
click at [337, 115] on span "Menus" at bounding box center [424, 109] width 174 height 15
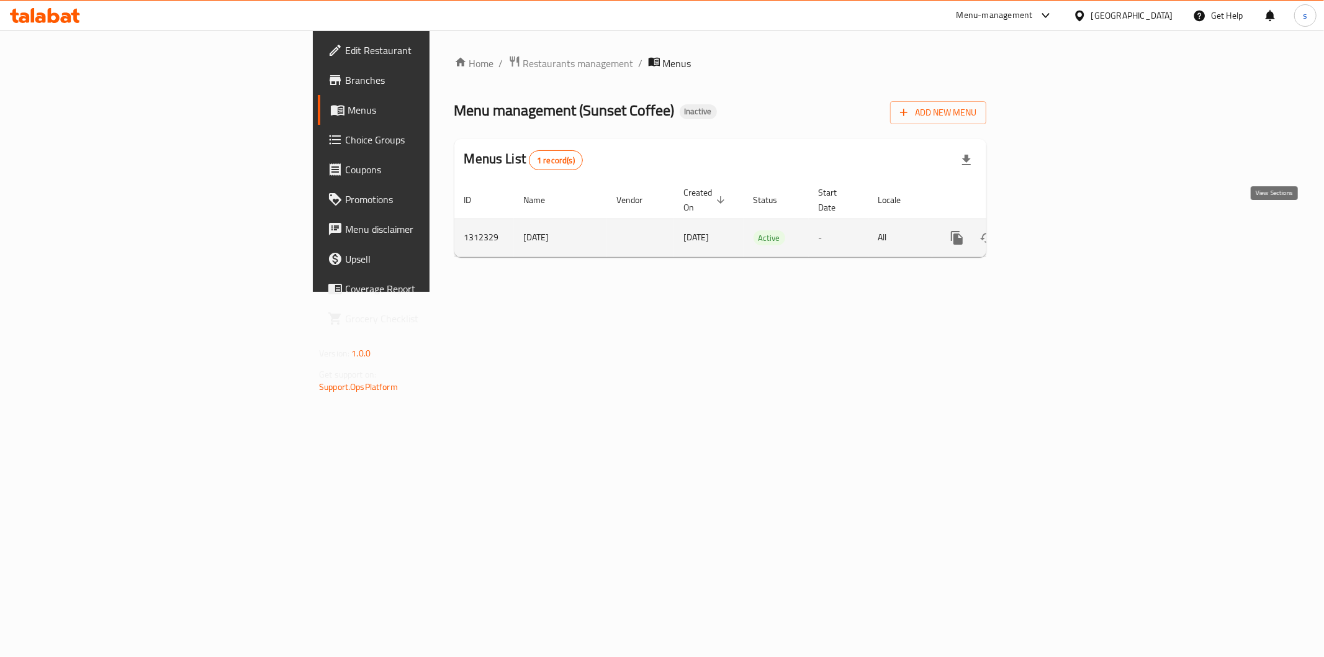
click at [1054, 230] on icon "enhanced table" at bounding box center [1046, 237] width 15 height 15
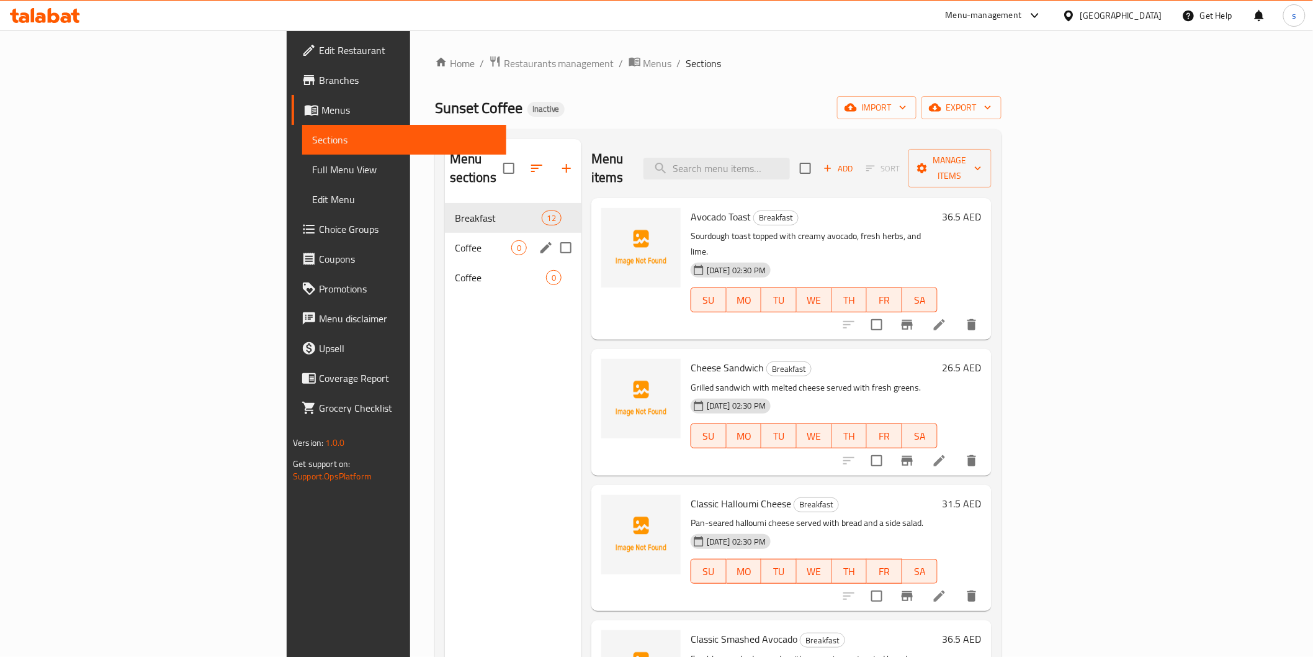
click at [553, 235] on input "Menu sections" at bounding box center [566, 248] width 26 height 26
checkbox input "true"
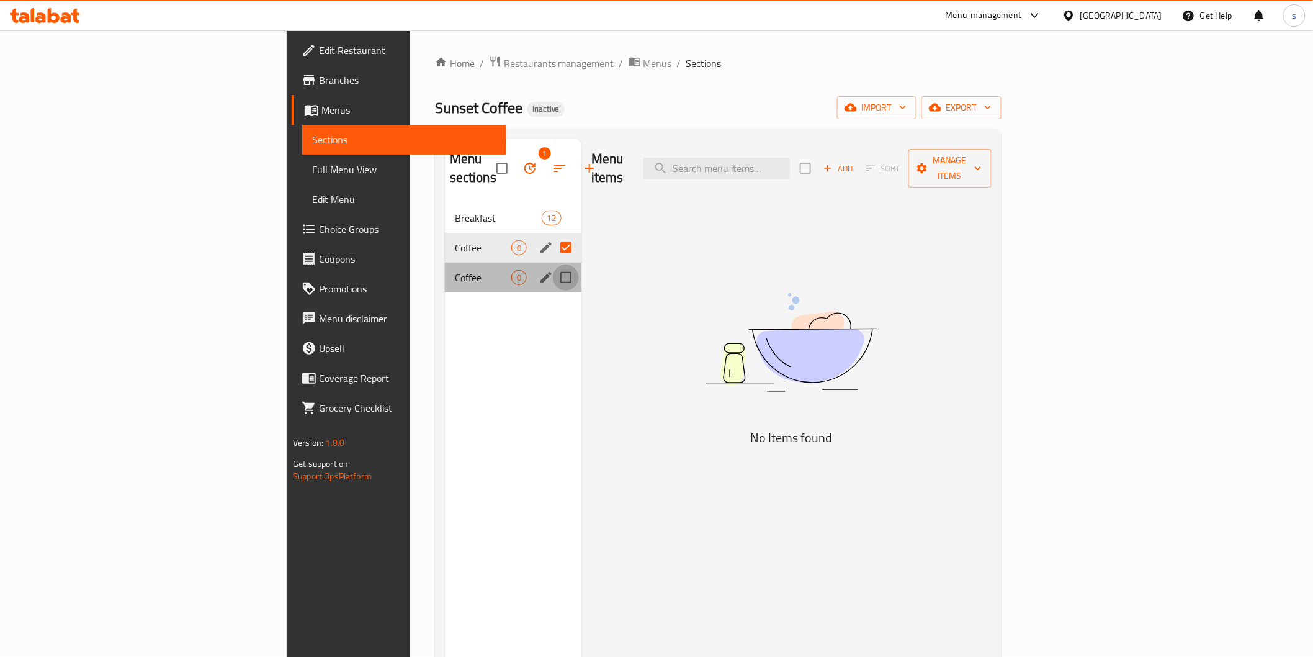
click at [553, 264] on input "Menu sections" at bounding box center [566, 277] width 26 height 26
checkbox input "true"
click at [523, 161] on icon "button" at bounding box center [530, 168] width 15 height 15
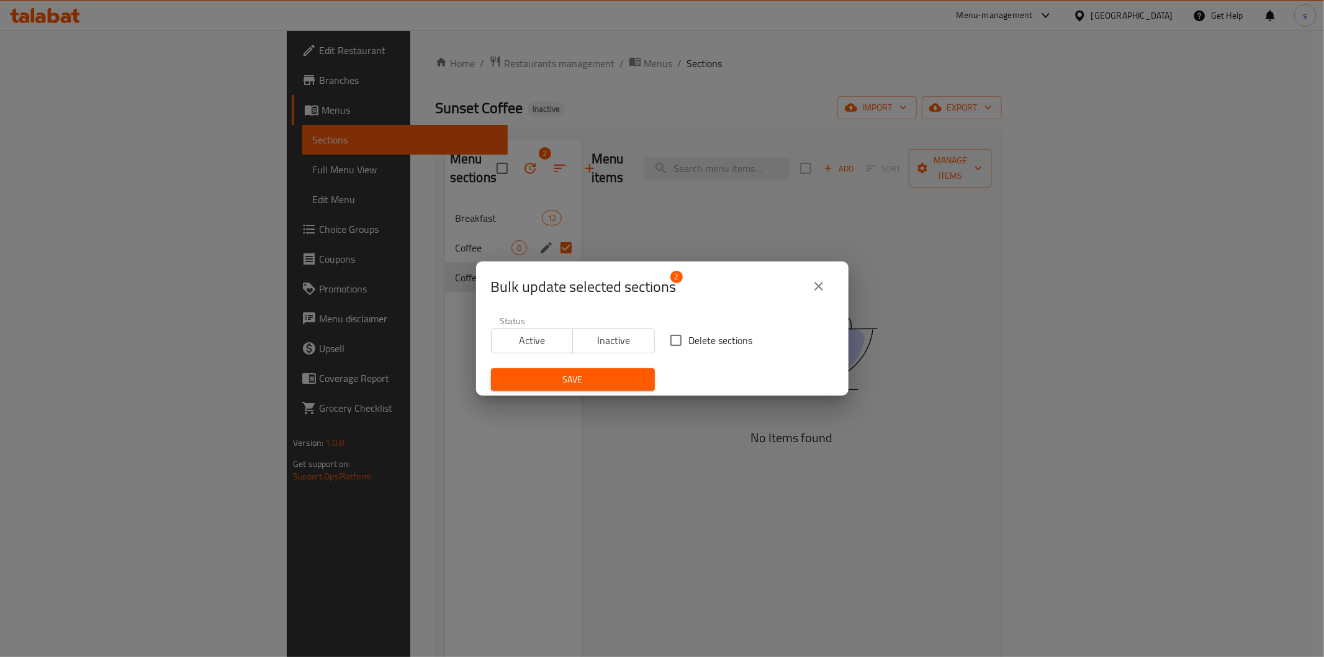
click at [678, 343] on input "Delete sections" at bounding box center [676, 340] width 26 height 26
checkbox input "true"
click at [628, 379] on span "Save" at bounding box center [573, 380] width 144 height 16
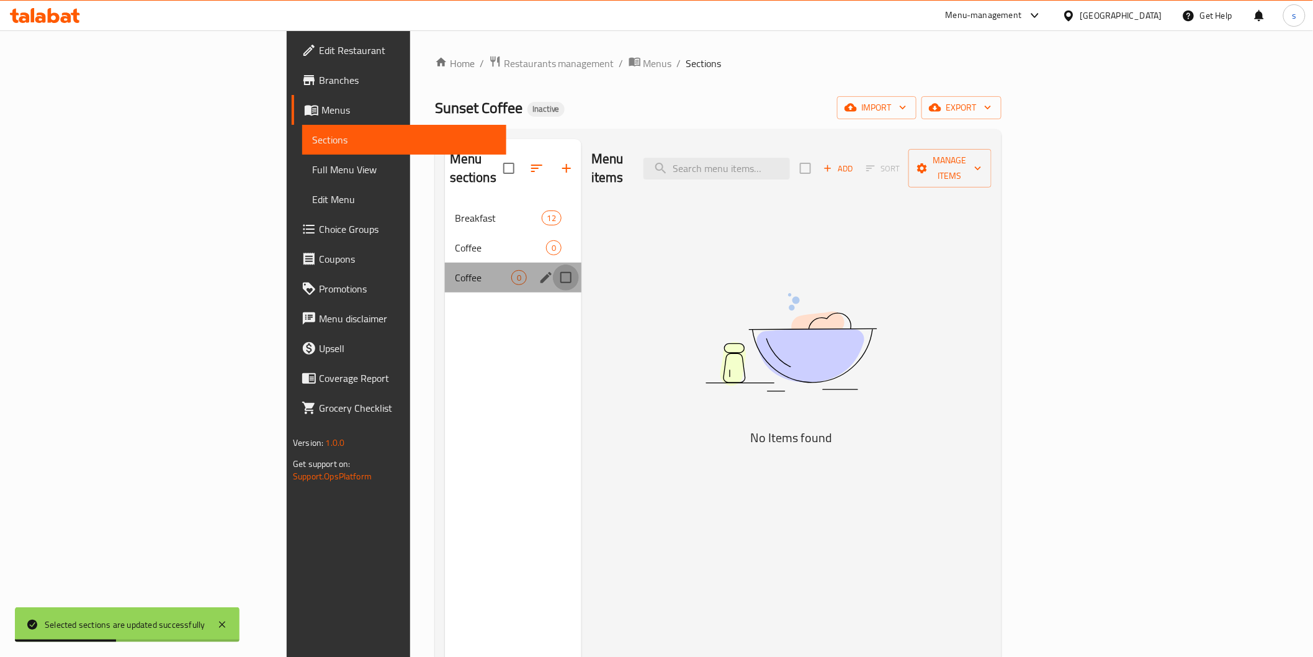
click at [553, 264] on input "Menu sections" at bounding box center [566, 277] width 26 height 26
checkbox input "true"
click at [553, 235] on input "Menu sections" at bounding box center [566, 248] width 26 height 26
checkbox input "true"
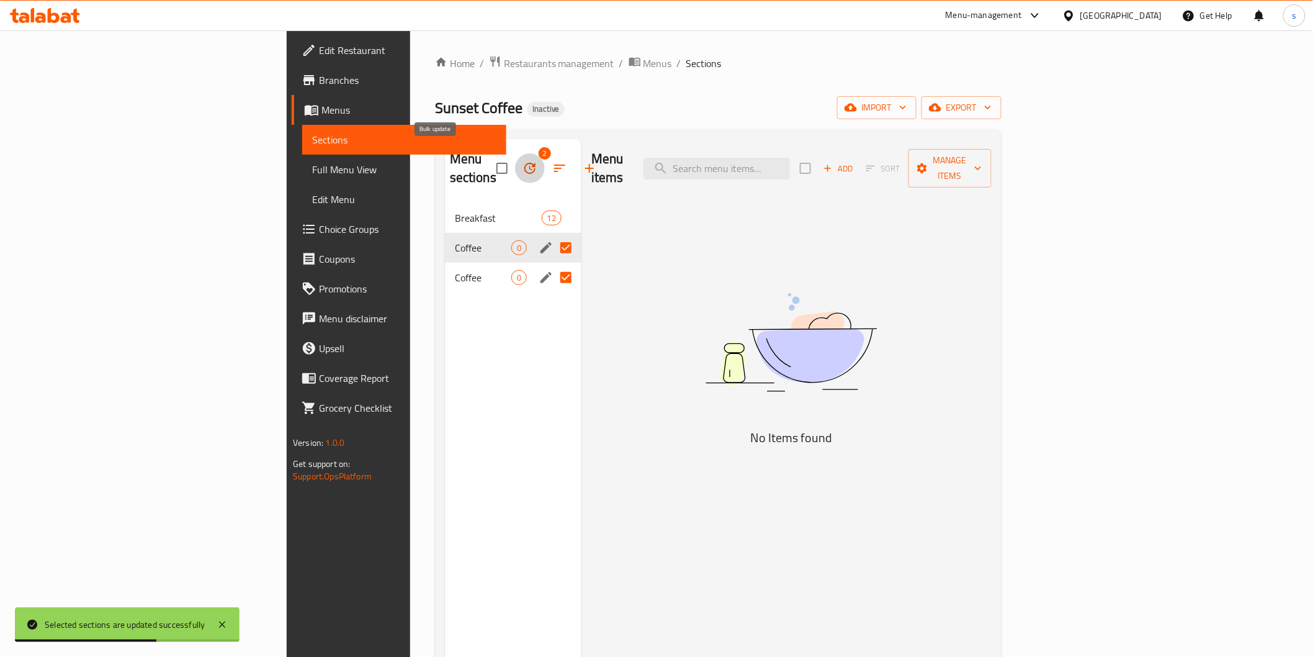
click at [524, 163] on icon "button" at bounding box center [529, 168] width 11 height 11
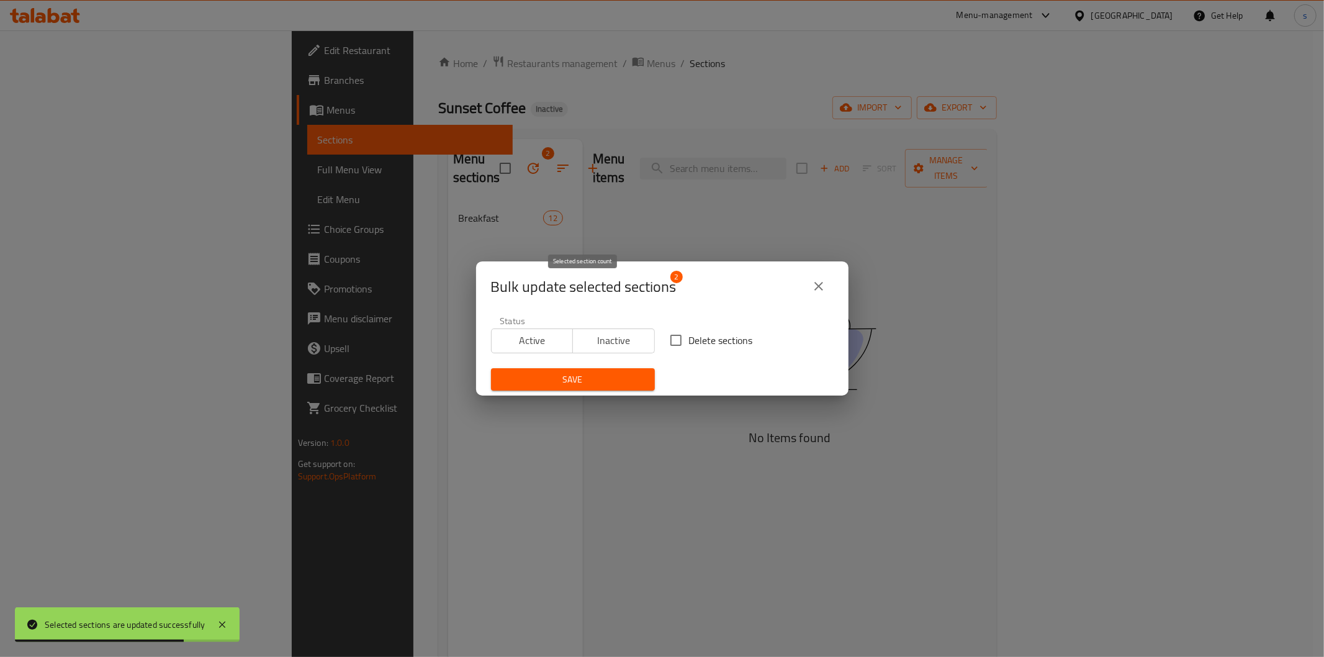
click at [670, 288] on span "Bulk update selected sections" at bounding box center [584, 287] width 186 height 20
click at [679, 338] on input "Delete sections" at bounding box center [676, 340] width 26 height 26
checkbox input "true"
click at [634, 374] on span "Save" at bounding box center [573, 380] width 144 height 16
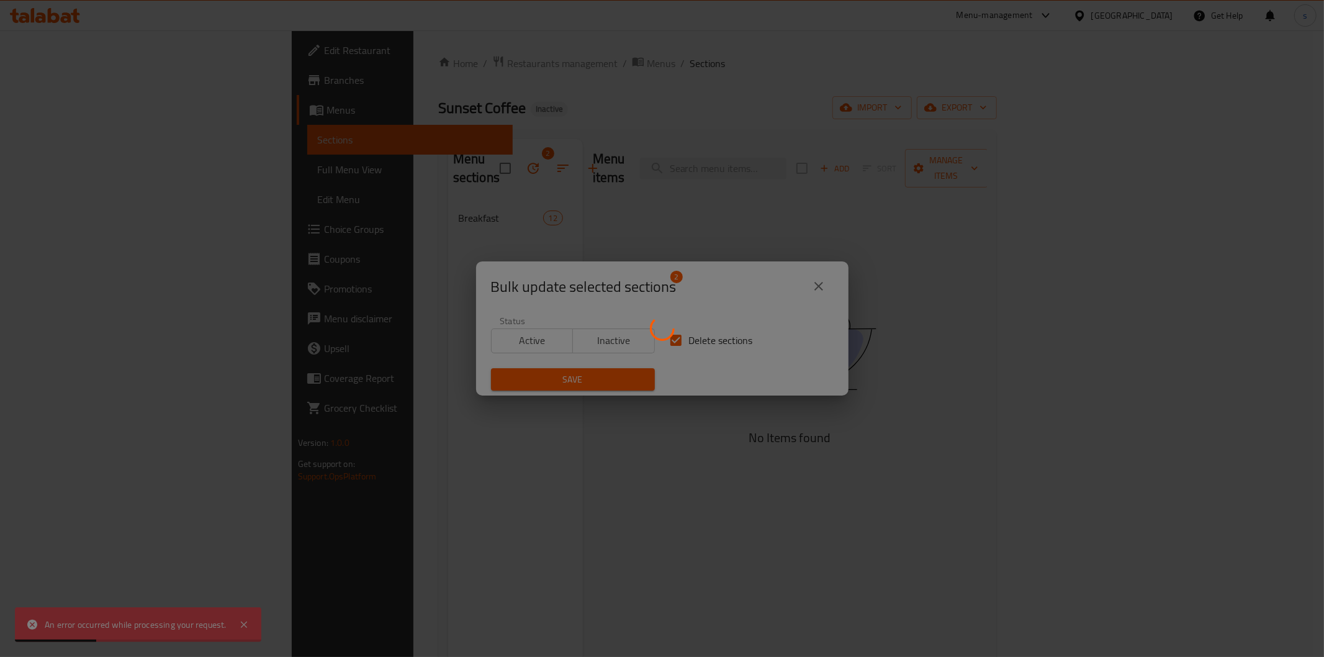
click at [817, 293] on div at bounding box center [662, 328] width 1324 height 657
click at [791, 275] on div at bounding box center [662, 328] width 1324 height 657
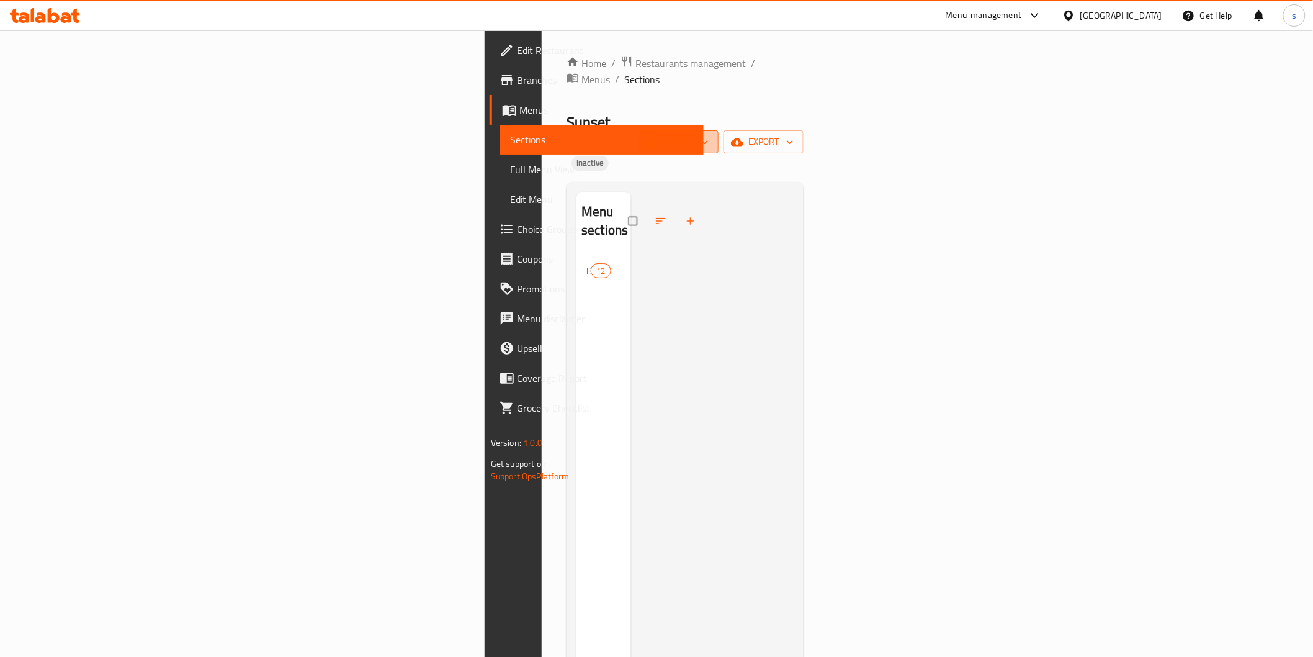
click at [709, 134] on span "import" at bounding box center [679, 142] width 60 height 16
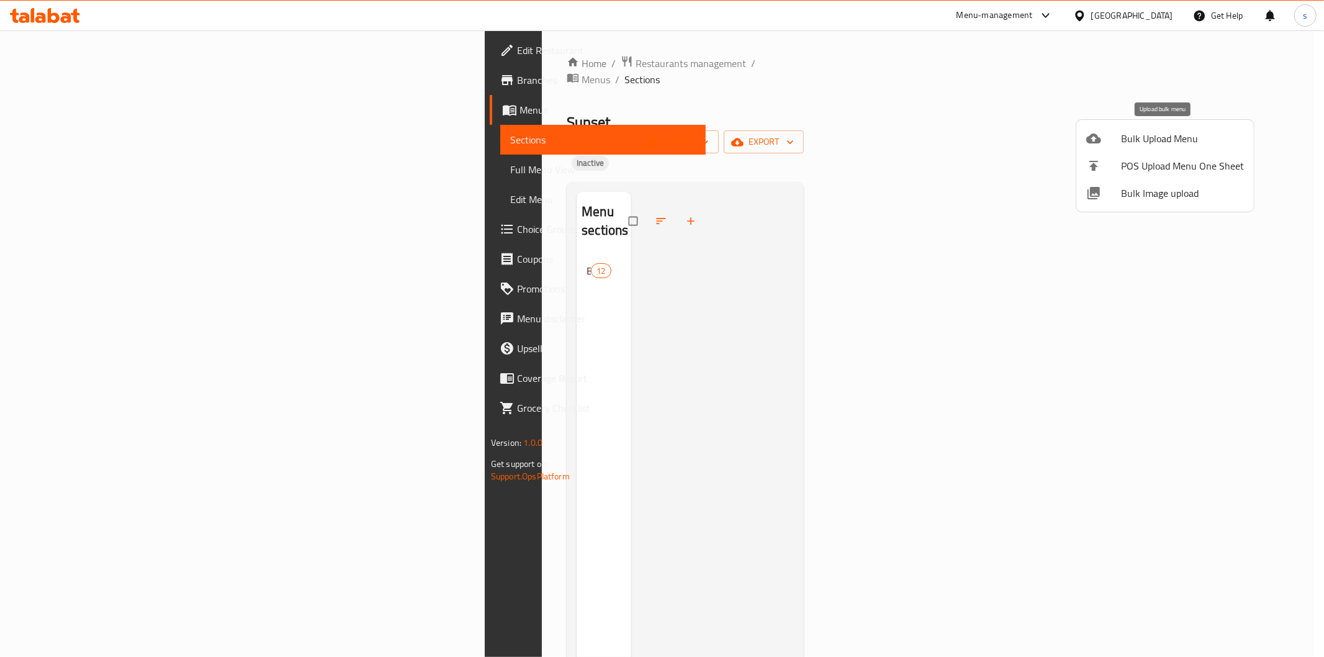
click at [1134, 137] on span "Bulk Upload Menu" at bounding box center [1182, 138] width 123 height 15
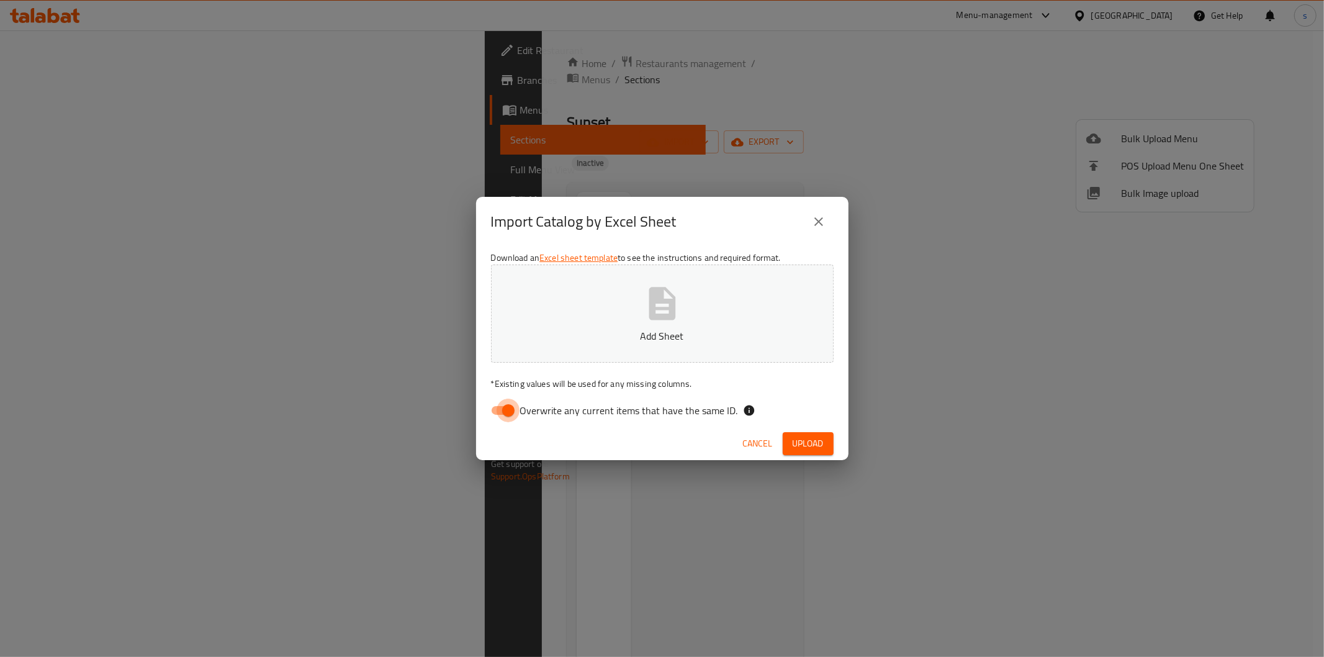
click at [518, 411] on input "Overwrite any current items that have the same ID." at bounding box center [508, 410] width 71 height 24
checkbox input "false"
click at [642, 268] on button "Add Sheet" at bounding box center [662, 313] width 343 height 98
click at [796, 444] on span "Upload" at bounding box center [808, 444] width 31 height 16
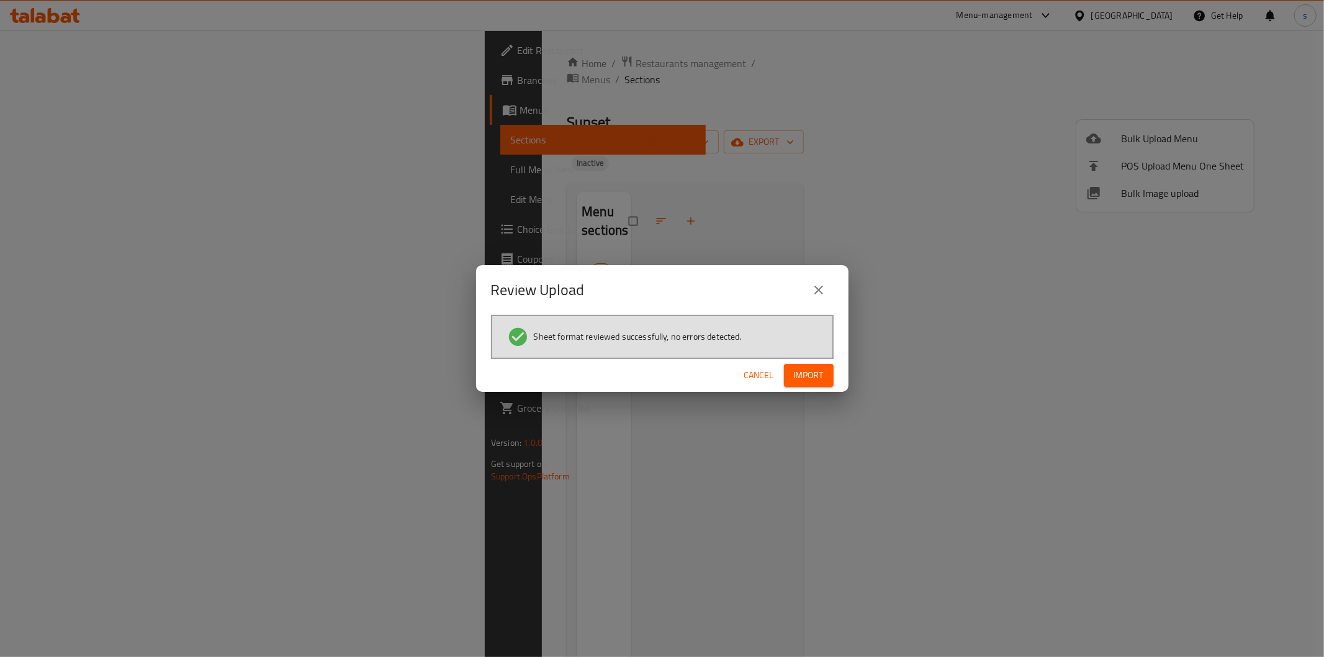
click at [807, 377] on span "Import" at bounding box center [809, 375] width 30 height 16
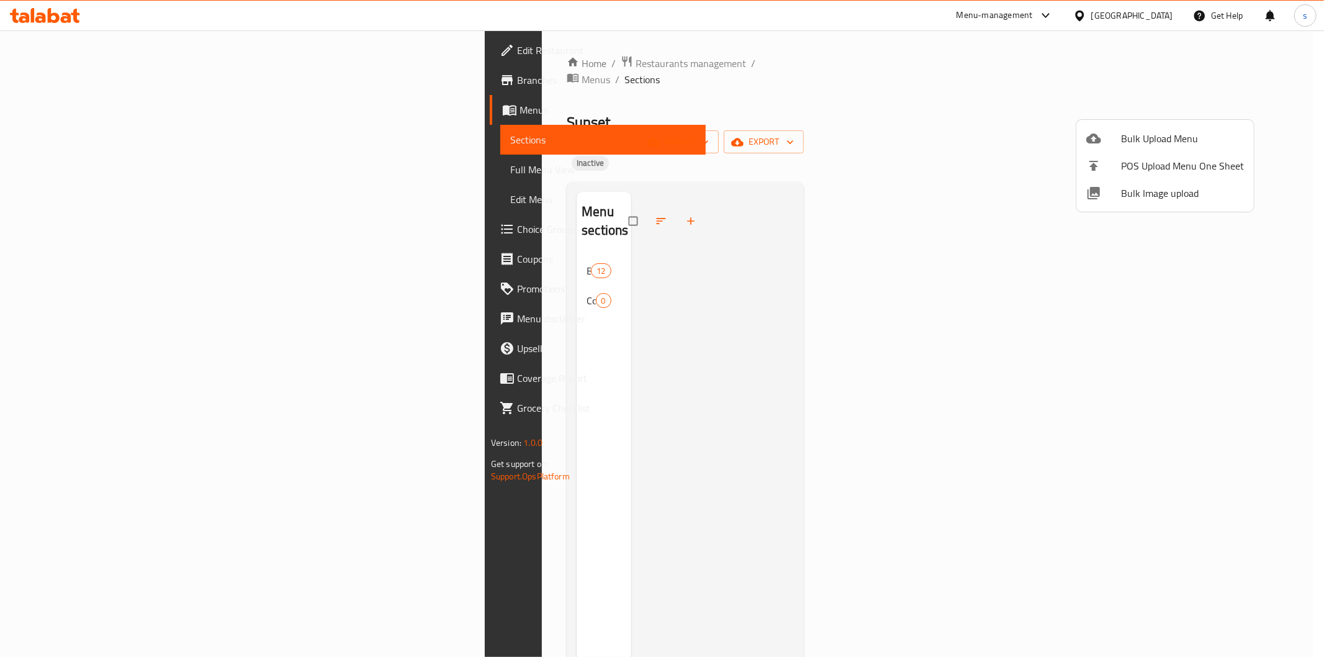
click at [407, 219] on div at bounding box center [662, 328] width 1324 height 657
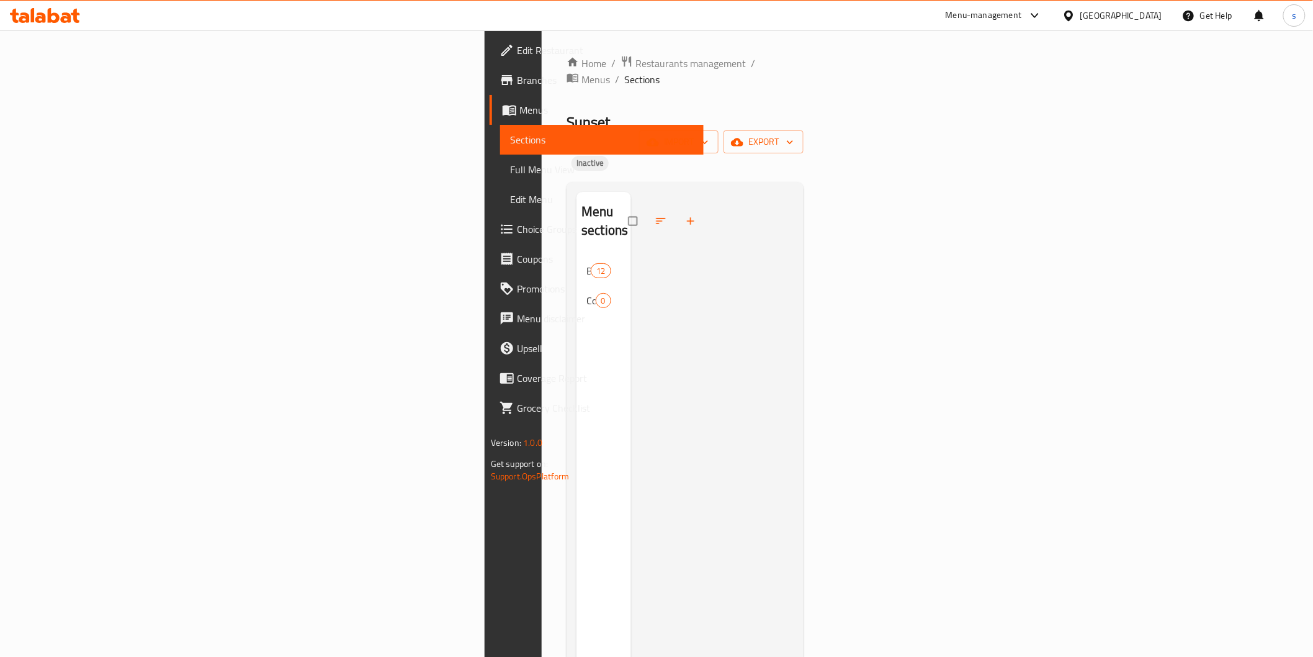
click at [577, 285] on div "Coffee 0" at bounding box center [604, 300] width 54 height 30
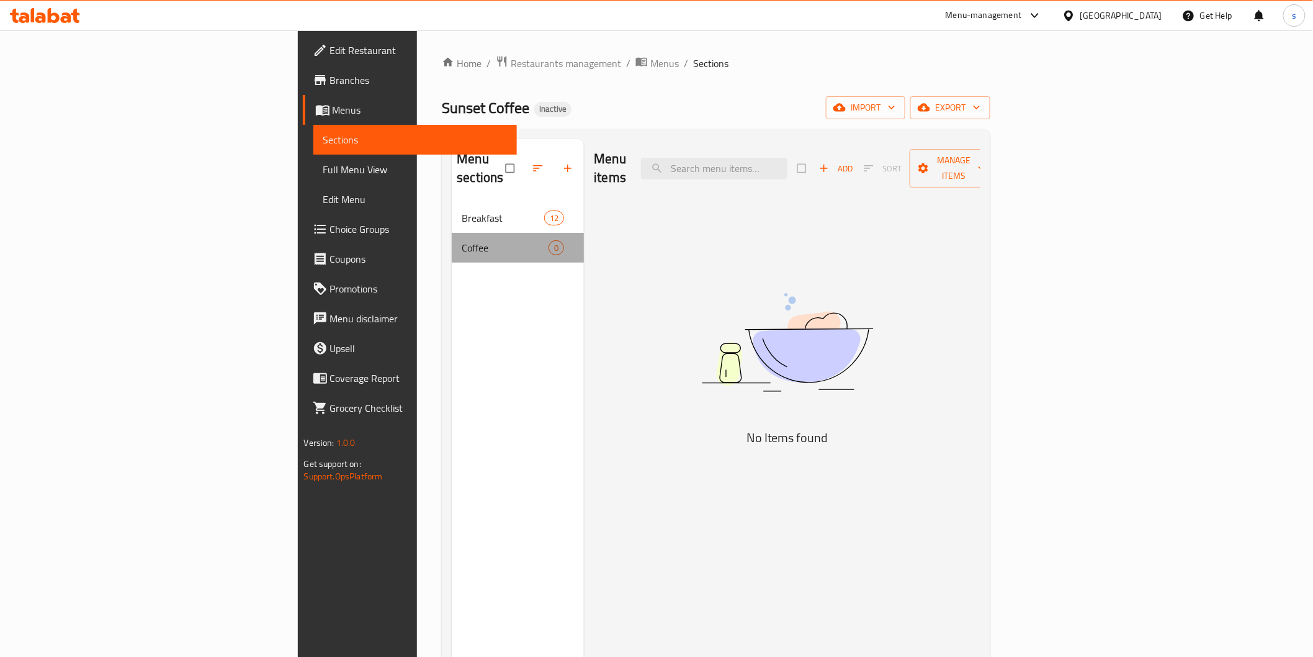
drag, startPoint x: 480, startPoint y: 220, endPoint x: 404, endPoint y: 232, distance: 76.5
click at [462, 240] on span "Coffee" at bounding box center [505, 247] width 87 height 15
click at [498, 163] on input "checkbox" at bounding box center [511, 168] width 26 height 24
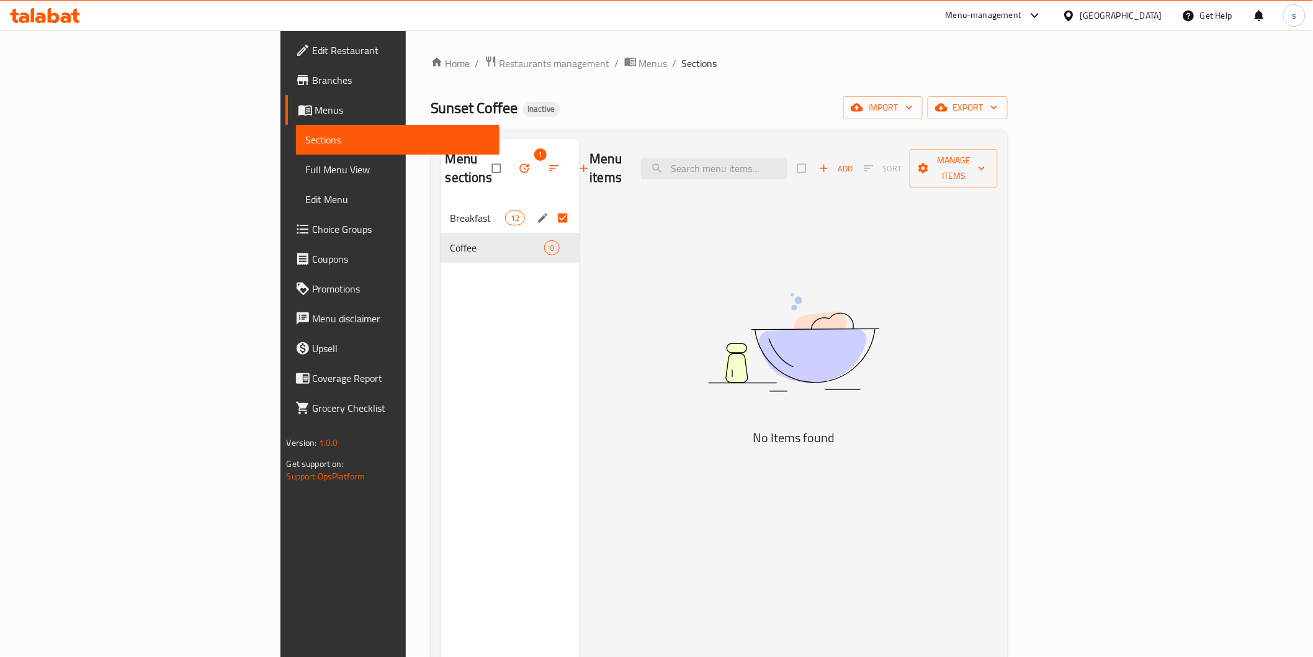
click at [441, 340] on div "Menu sections 1 Breakfast 12 Coffee 0" at bounding box center [511, 467] width 140 height 657
drag, startPoint x: 410, startPoint y: 357, endPoint x: 420, endPoint y: 172, distance: 185.8
click at [441, 343] on div "Menu sections 1 Breakfast 12 Coffee 0" at bounding box center [511, 467] width 140 height 657
click at [485, 158] on input "checkbox" at bounding box center [498, 168] width 26 height 24
checkbox input "false"
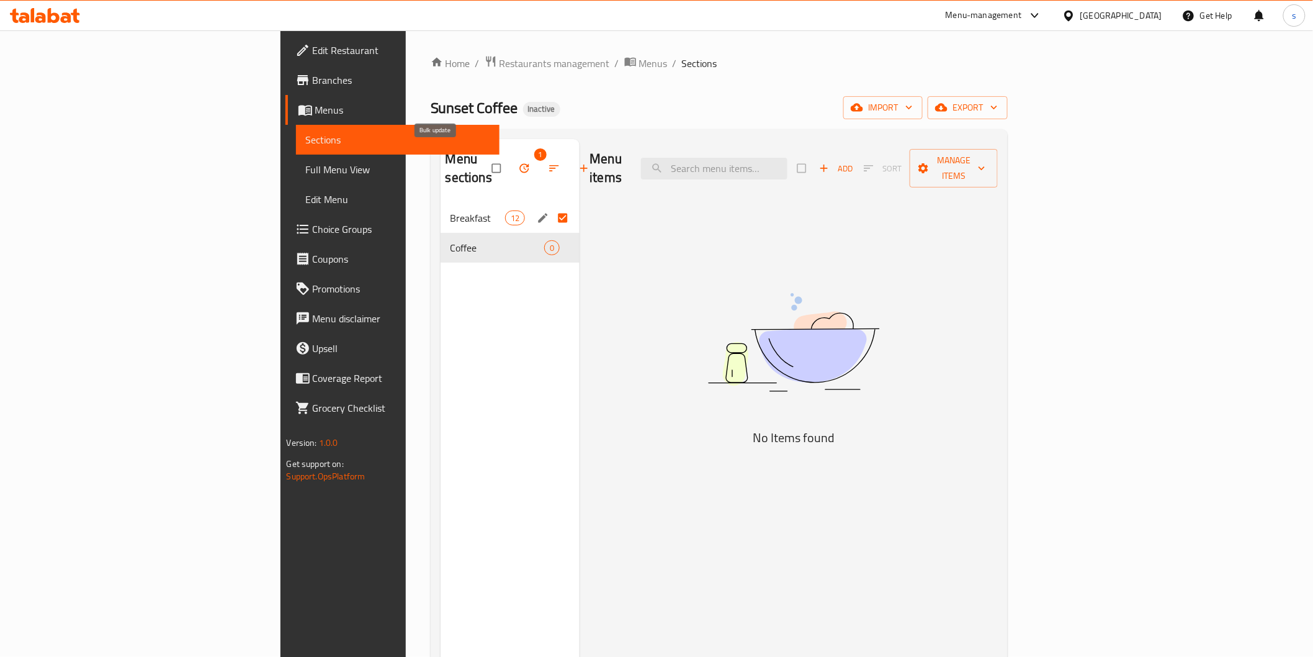
click at [518, 162] on icon "button" at bounding box center [524, 168] width 12 height 12
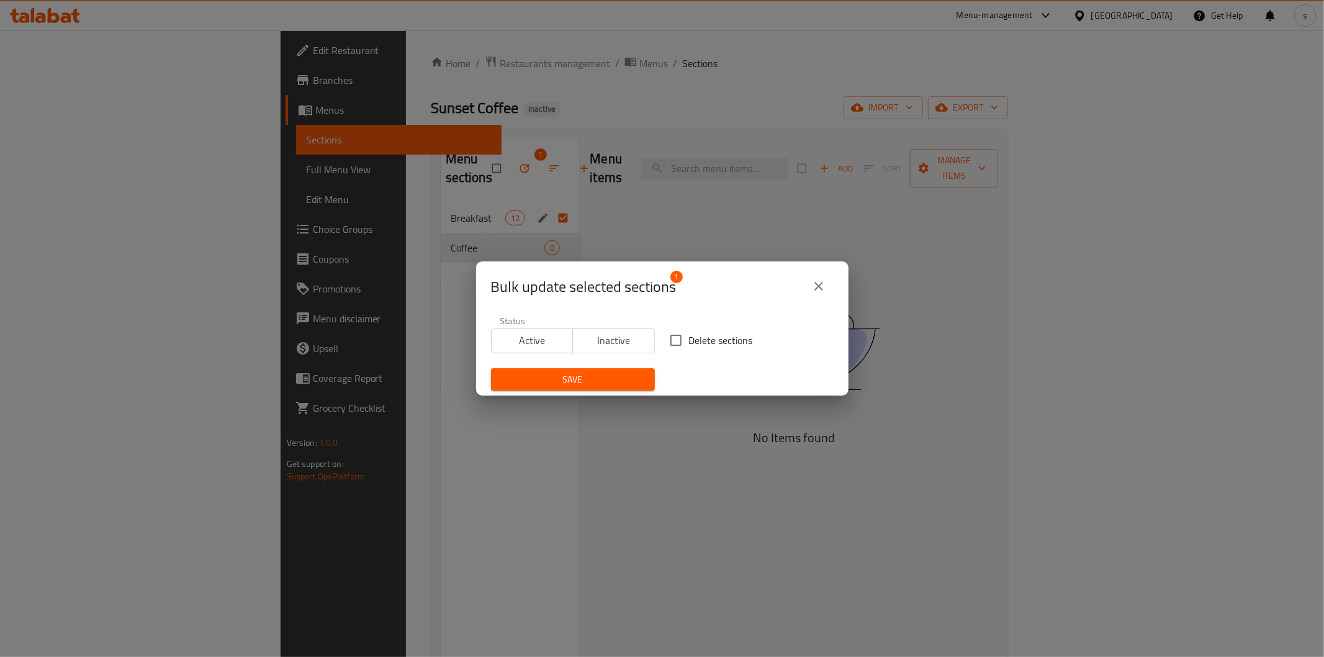
click at [820, 280] on icon "close" at bounding box center [818, 286] width 15 height 15
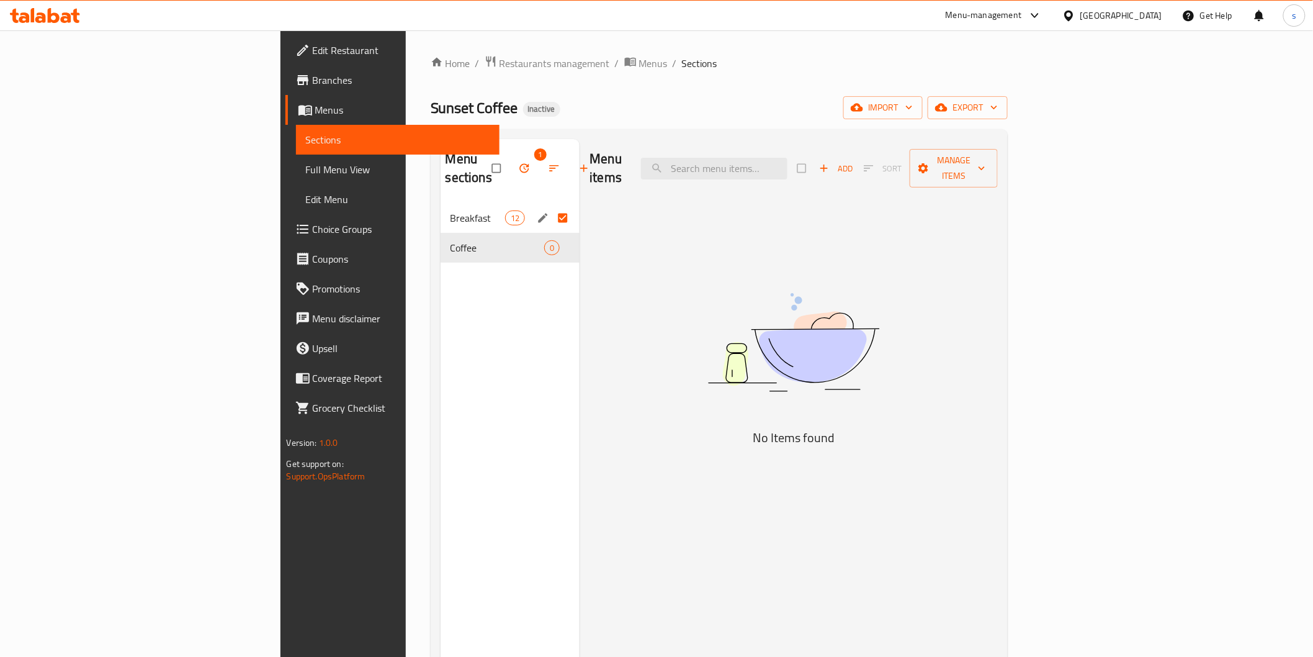
click at [551, 206] on input "Menu sections" at bounding box center [564, 218] width 26 height 24
checkbox input "false"
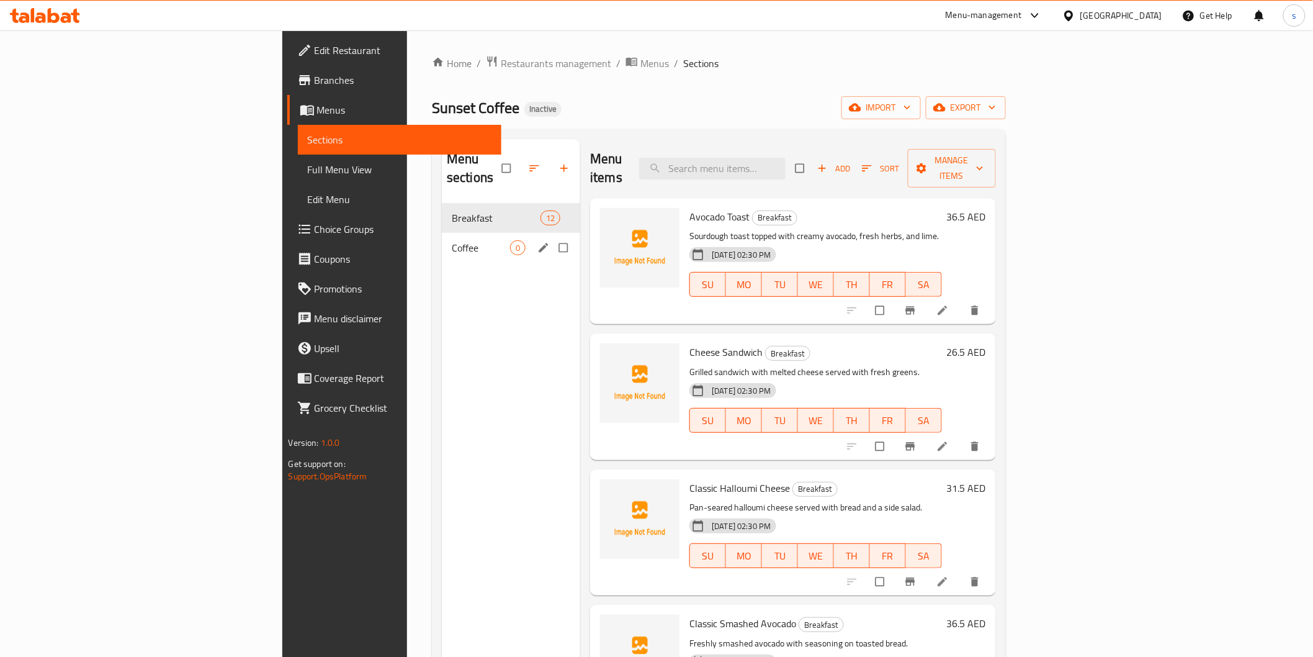
click at [552, 236] on input "Menu sections" at bounding box center [565, 248] width 26 height 24
checkbox input "true"
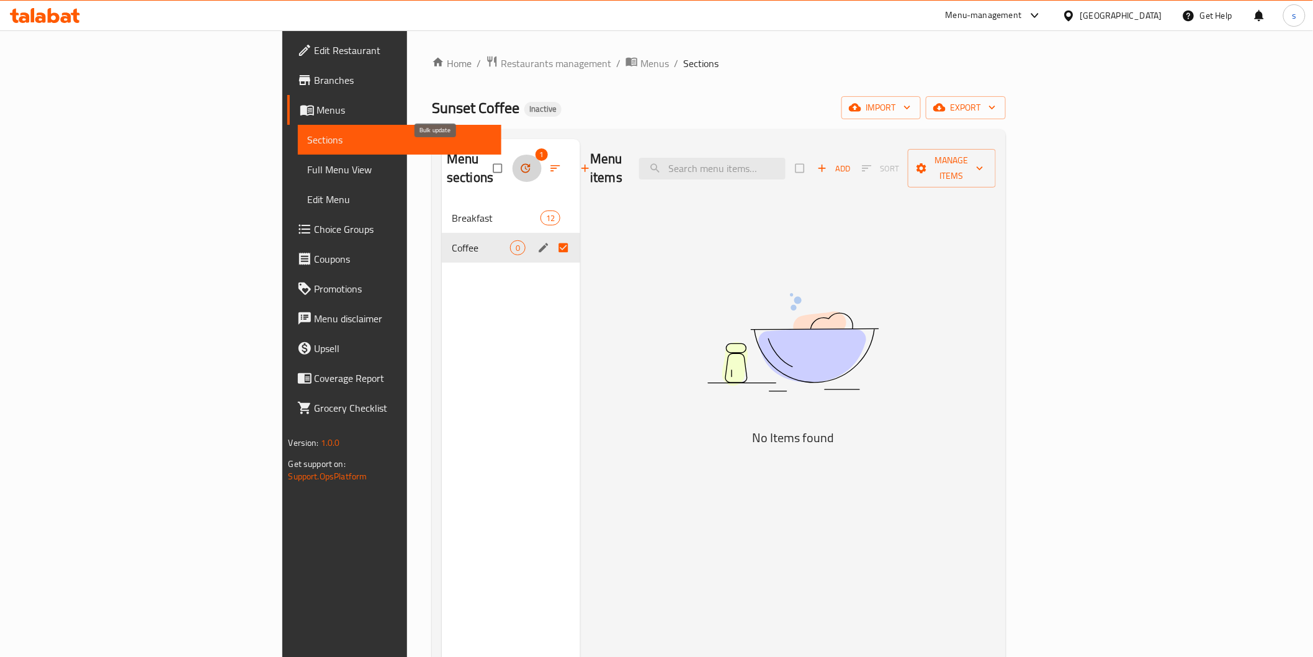
click at [519, 162] on icon "button" at bounding box center [525, 168] width 12 height 12
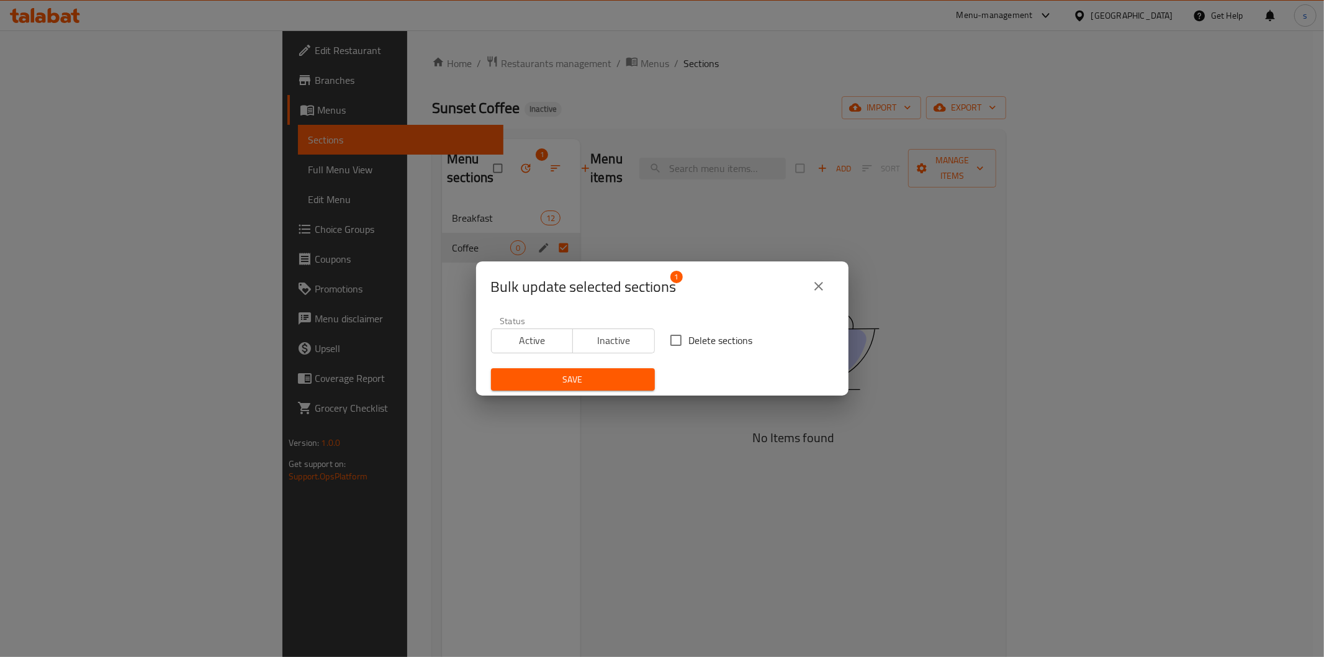
click at [694, 336] on span "Delete sections" at bounding box center [721, 340] width 64 height 15
click at [689, 336] on input "Delete sections" at bounding box center [676, 340] width 26 height 26
checkbox input "true"
click at [567, 383] on span "Save" at bounding box center [573, 380] width 144 height 16
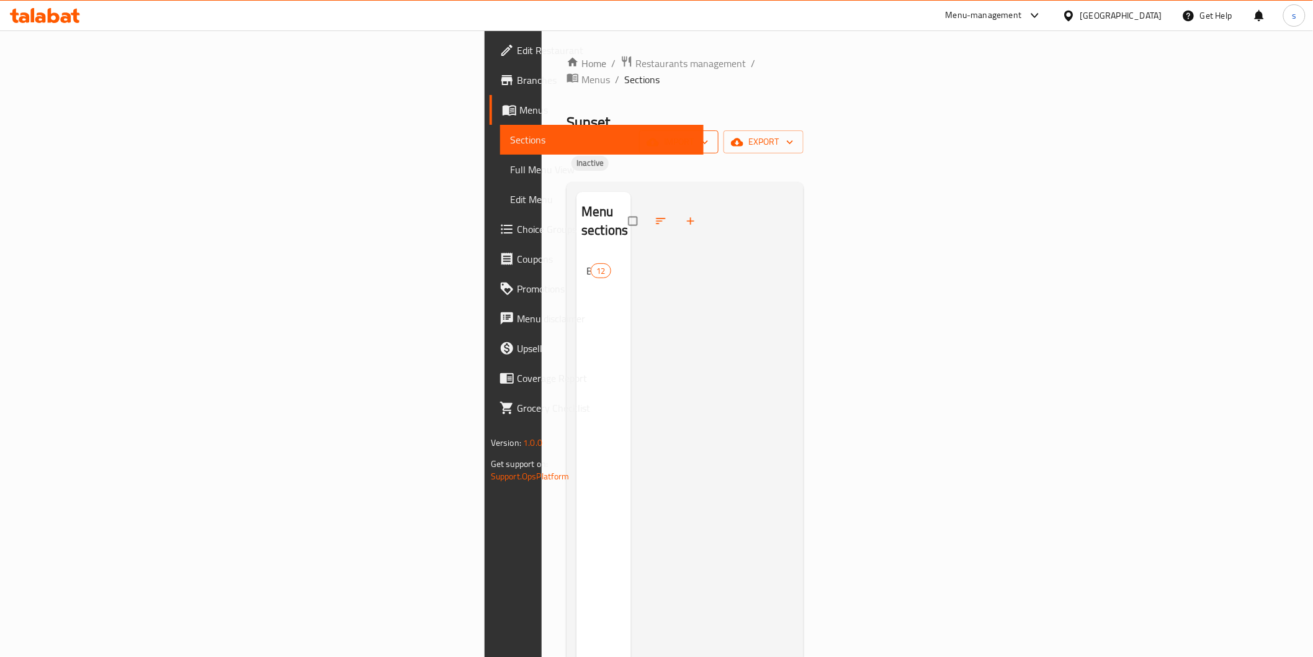
click at [709, 134] on span "import" at bounding box center [679, 142] width 60 height 16
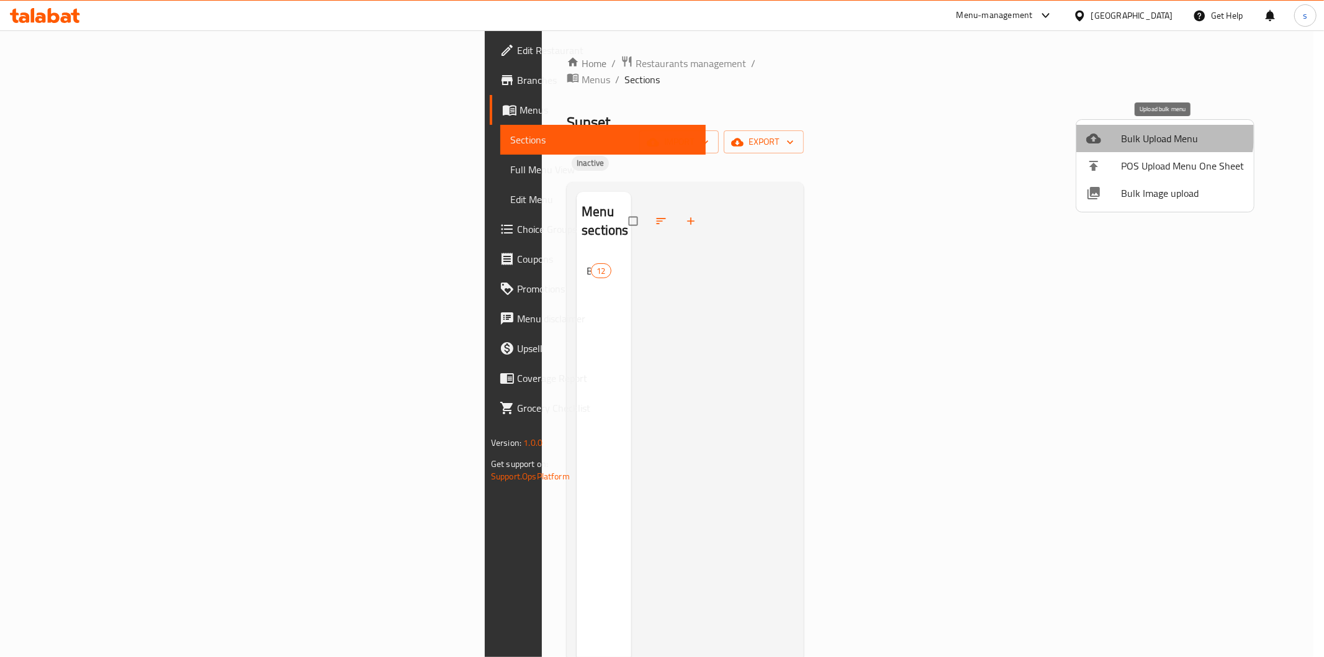
click at [1148, 133] on span "Bulk Upload Menu" at bounding box center [1182, 138] width 123 height 15
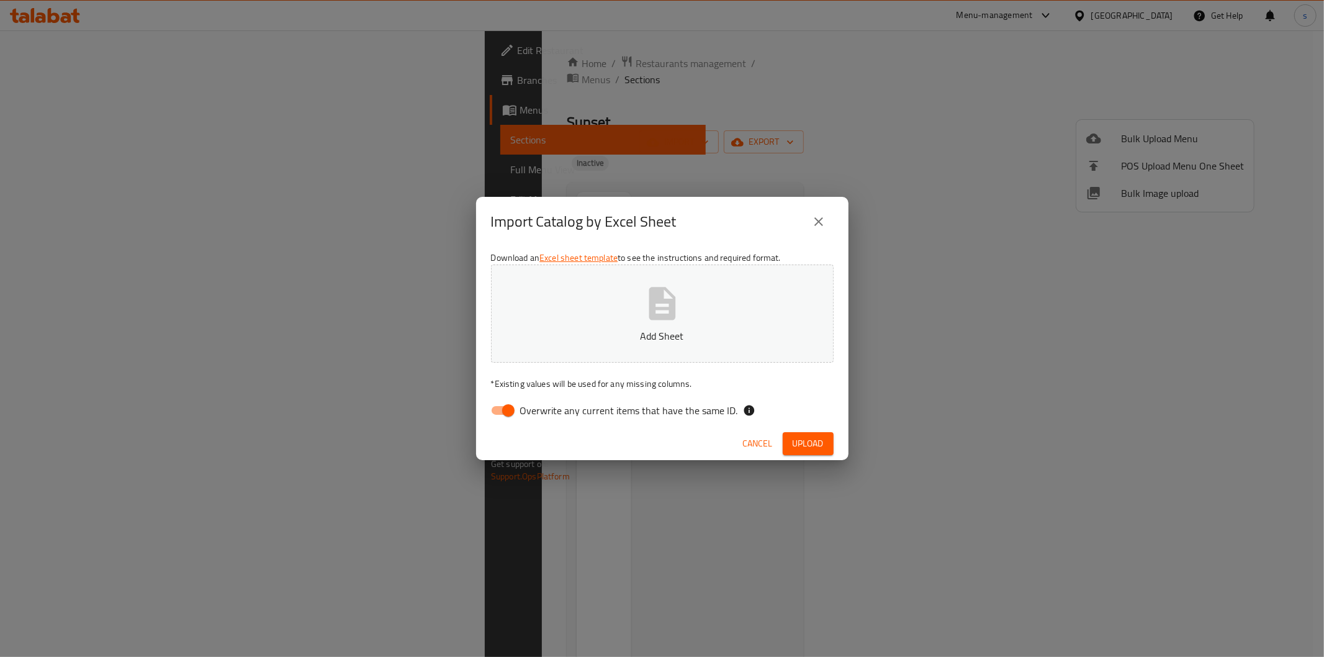
click at [523, 410] on span "Overwrite any current items that have the same ID." at bounding box center [629, 410] width 218 height 15
click at [523, 410] on input "Overwrite any current items that have the same ID." at bounding box center [508, 410] width 71 height 24
checkbox input "false"
click at [573, 332] on p "Add Sheet" at bounding box center [662, 335] width 304 height 15
click at [801, 447] on span "Upload" at bounding box center [808, 444] width 31 height 16
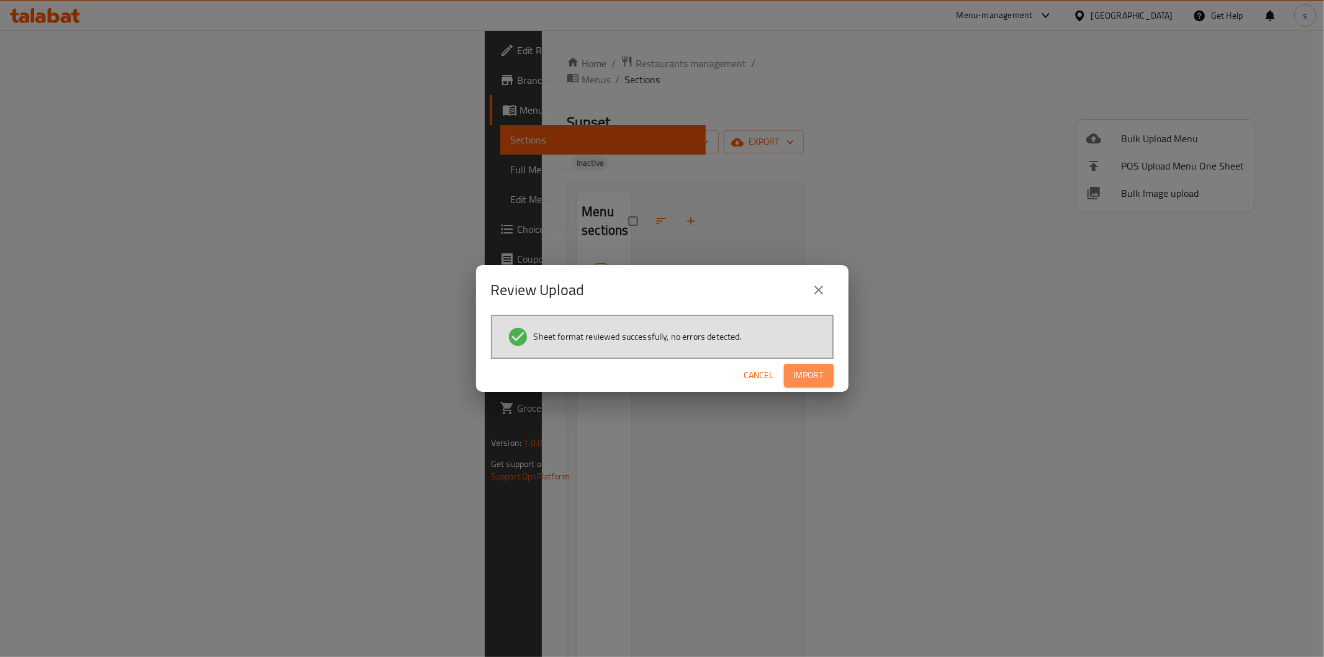
click at [798, 371] on span "Import" at bounding box center [809, 375] width 30 height 16
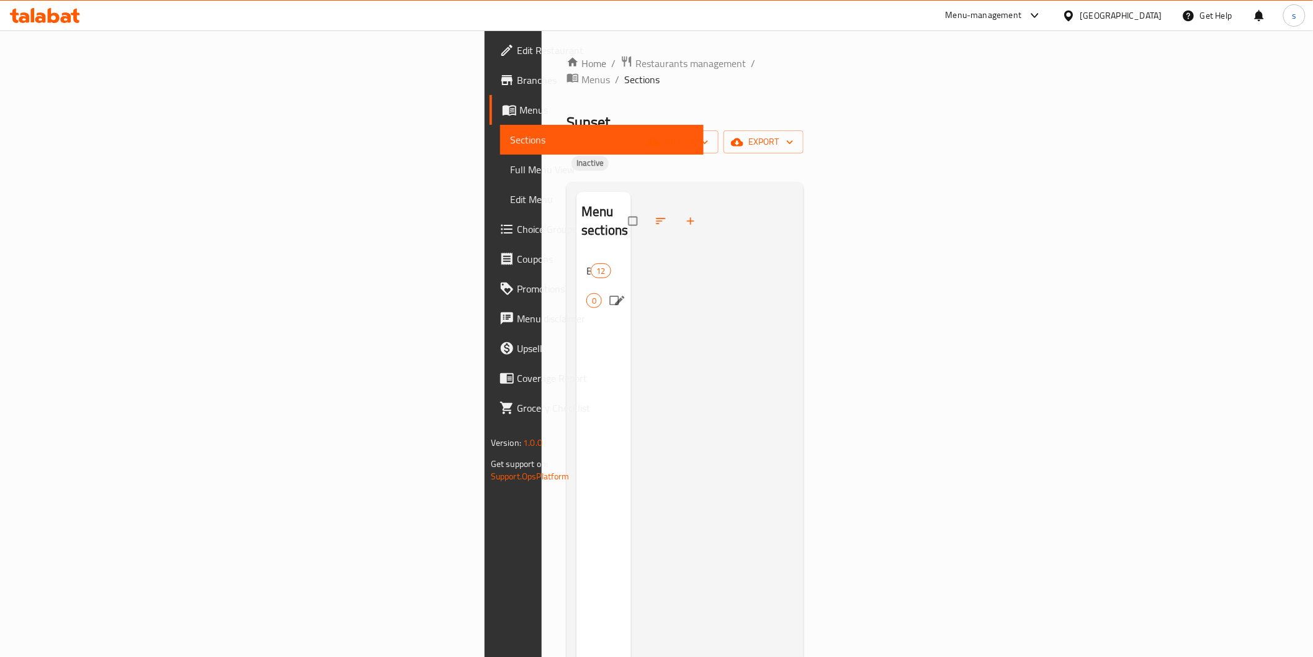
click at [603, 289] on input "Menu sections" at bounding box center [616, 301] width 26 height 24
checkbox input "true"
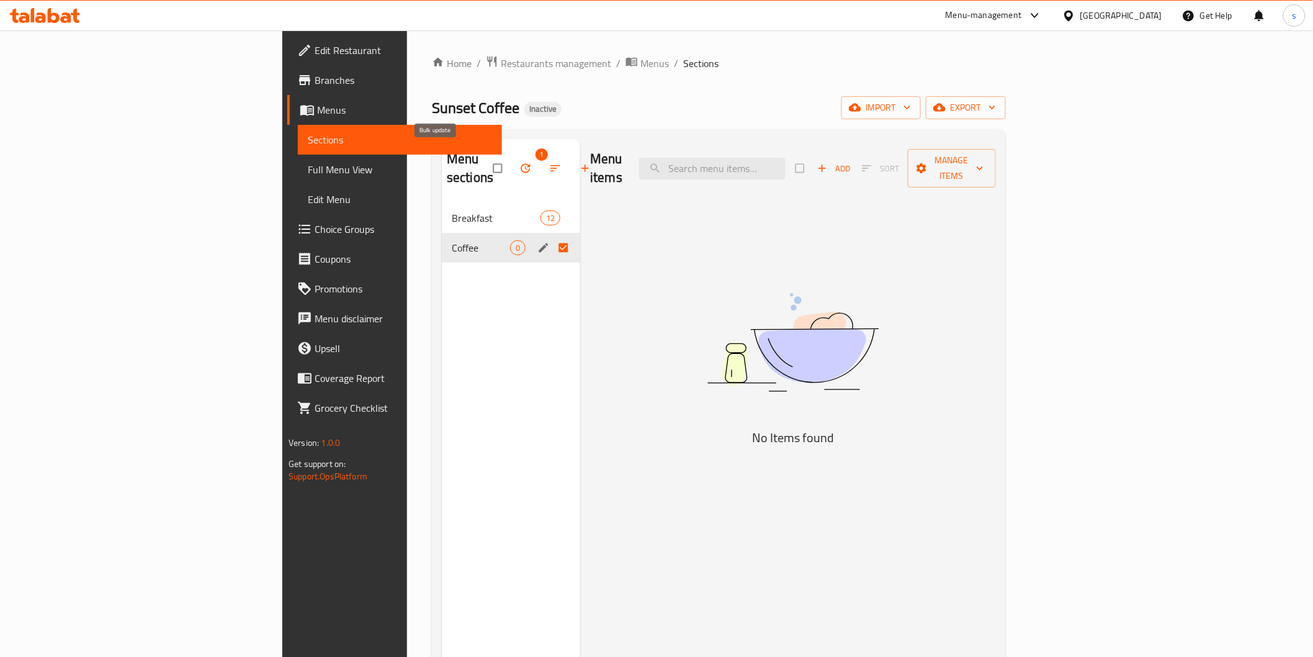
click at [519, 162] on icon "button" at bounding box center [525, 168] width 12 height 12
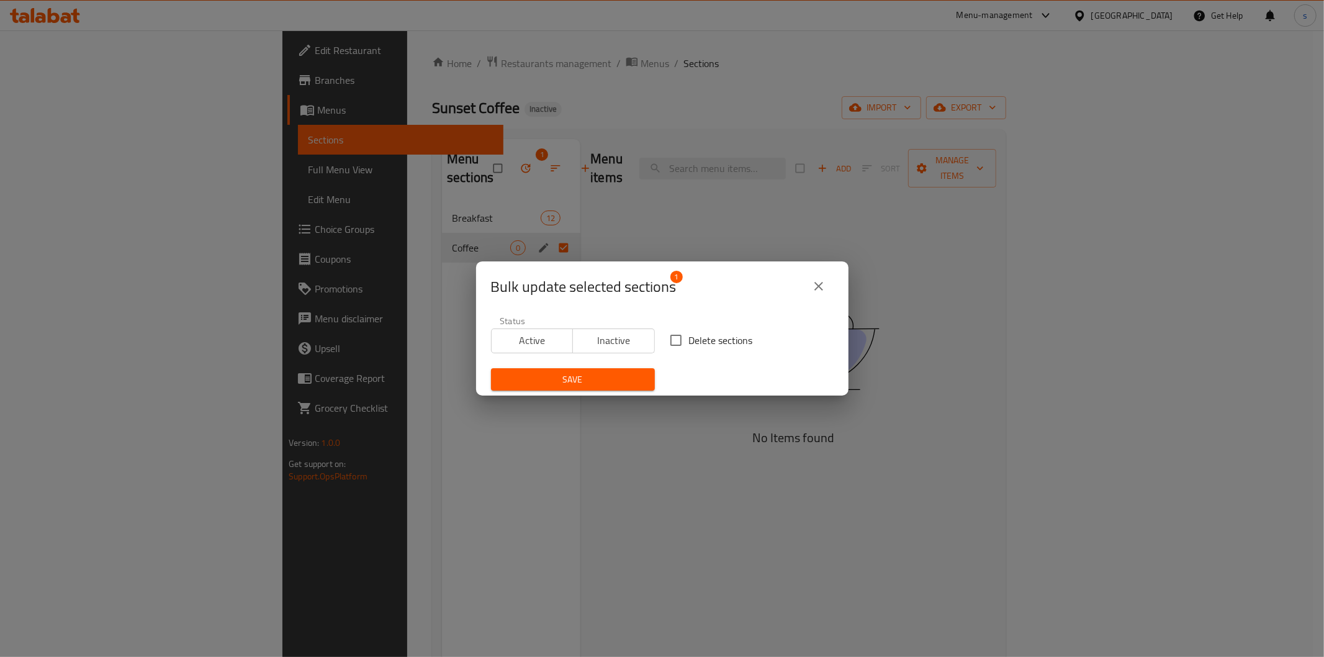
click at [695, 342] on span "Delete sections" at bounding box center [721, 340] width 64 height 15
click at [689, 342] on input "Delete sections" at bounding box center [676, 340] width 26 height 26
checkbox input "true"
click at [624, 368] on button "Save" at bounding box center [573, 379] width 164 height 23
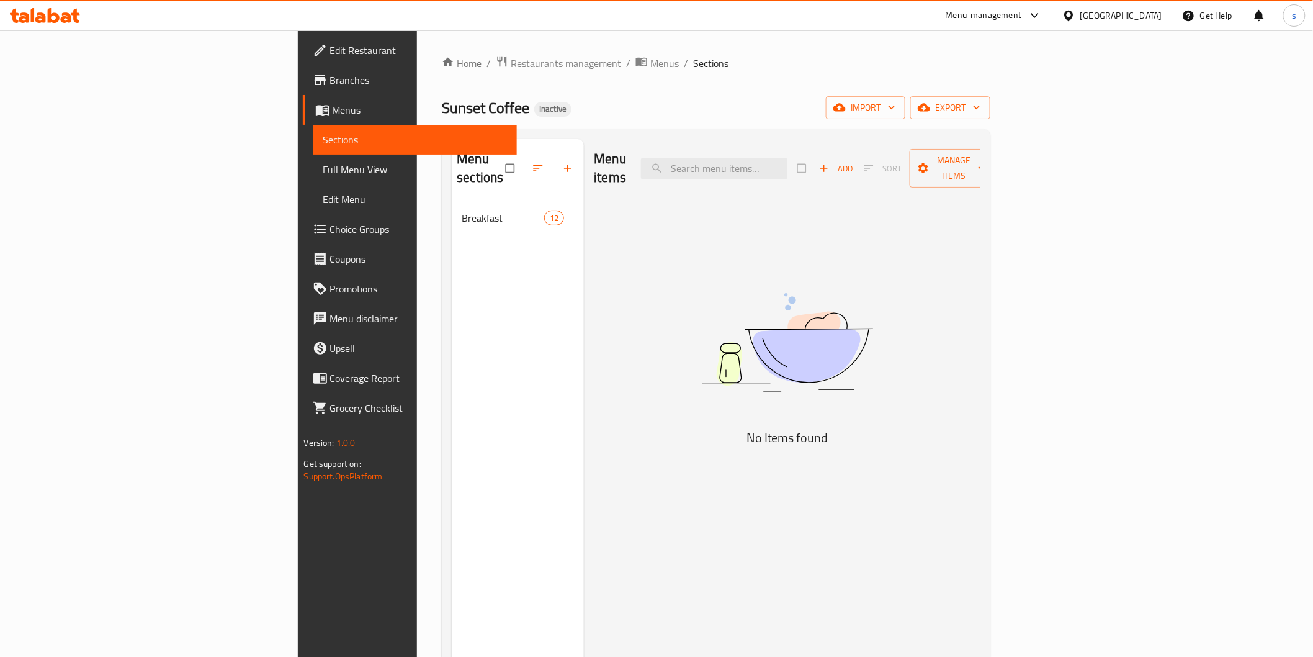
click at [991, 121] on div "Home / Restaurants management / Menus / Sections Sunset Coffee Inactive import …" at bounding box center [716, 430] width 549 height 750
click at [896, 109] on span "import" at bounding box center [866, 108] width 60 height 16
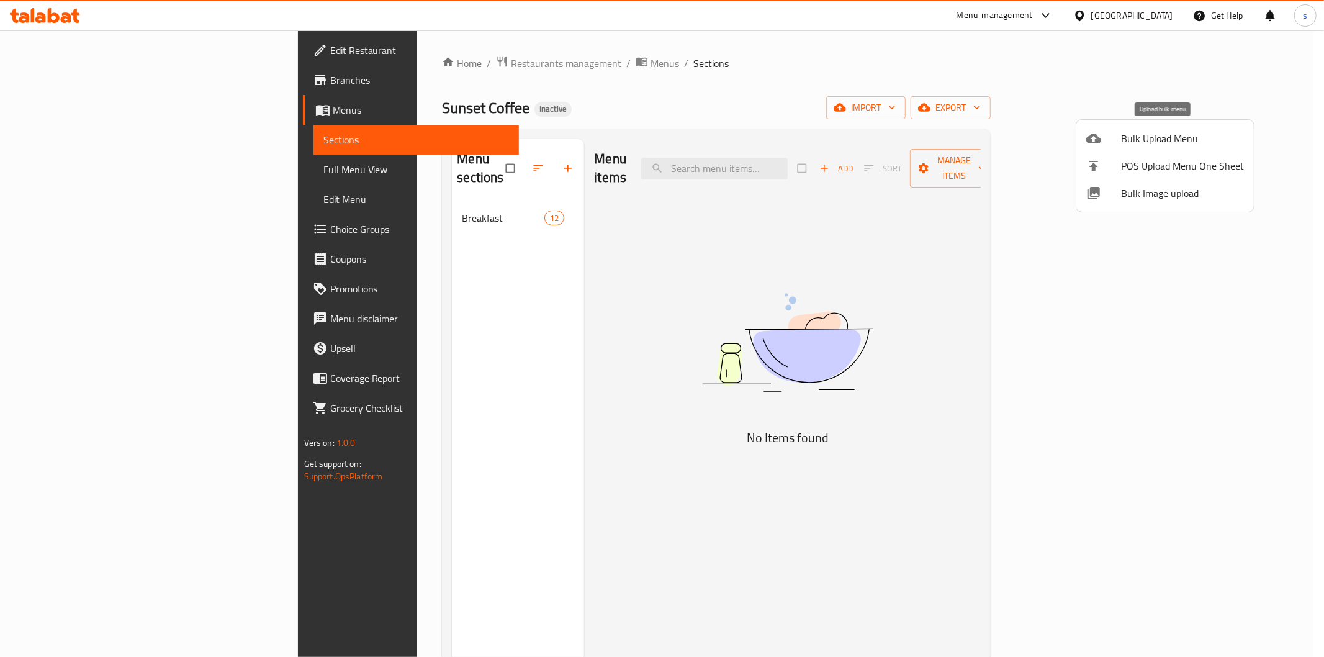
click at [1155, 138] on span "Bulk Upload Menu" at bounding box center [1182, 138] width 123 height 15
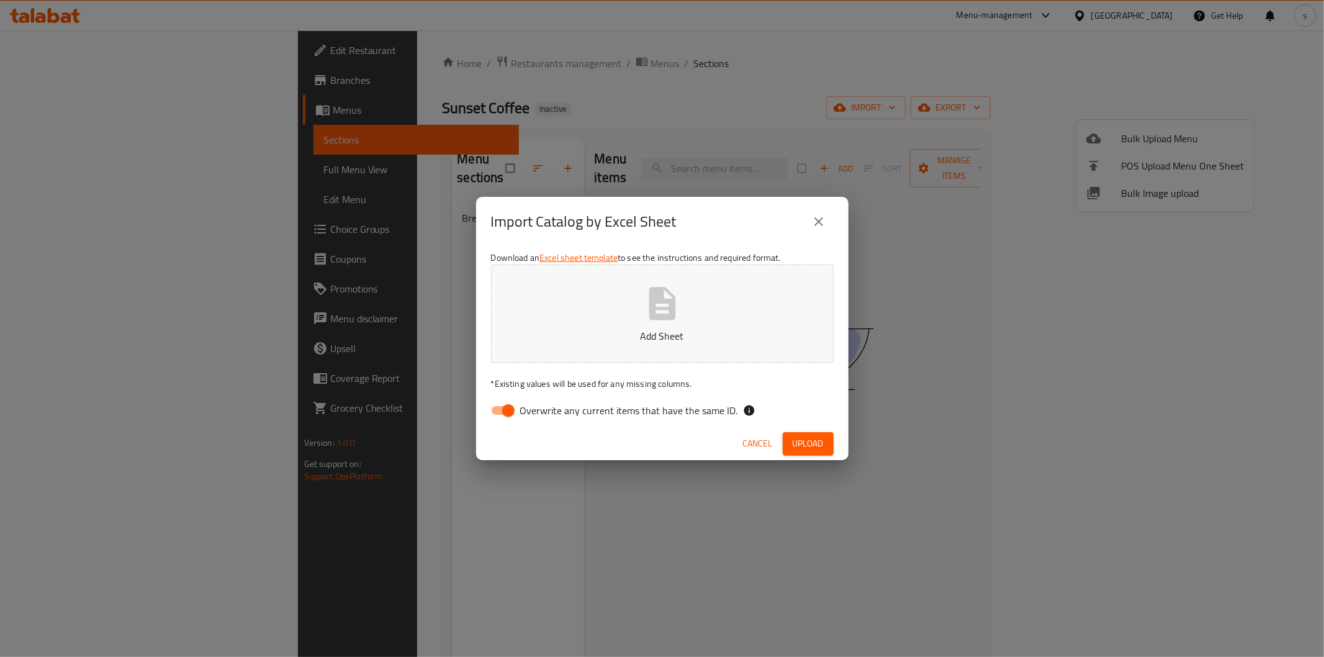
click at [511, 412] on input "Overwrite any current items that have the same ID." at bounding box center [508, 410] width 71 height 24
checkbox input "false"
click at [563, 326] on button "Add Sheet" at bounding box center [662, 313] width 343 height 98
click at [793, 448] on span "Upload" at bounding box center [808, 444] width 31 height 16
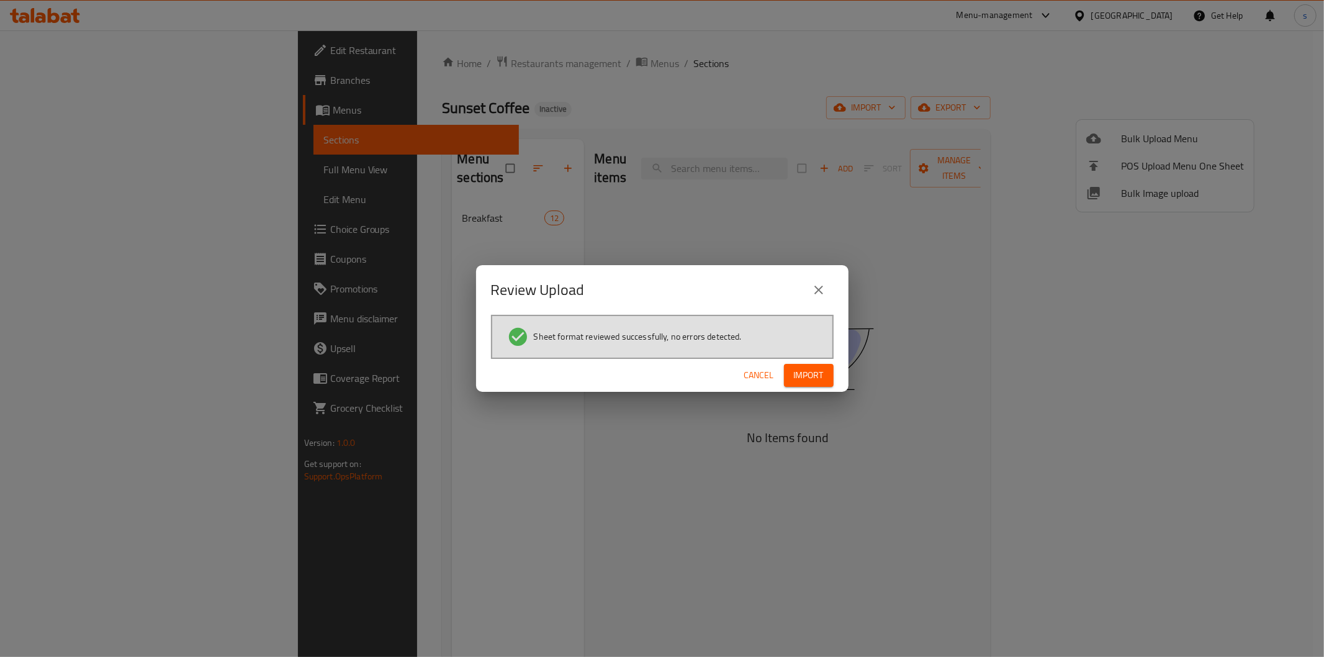
click at [801, 374] on span "Import" at bounding box center [809, 375] width 30 height 16
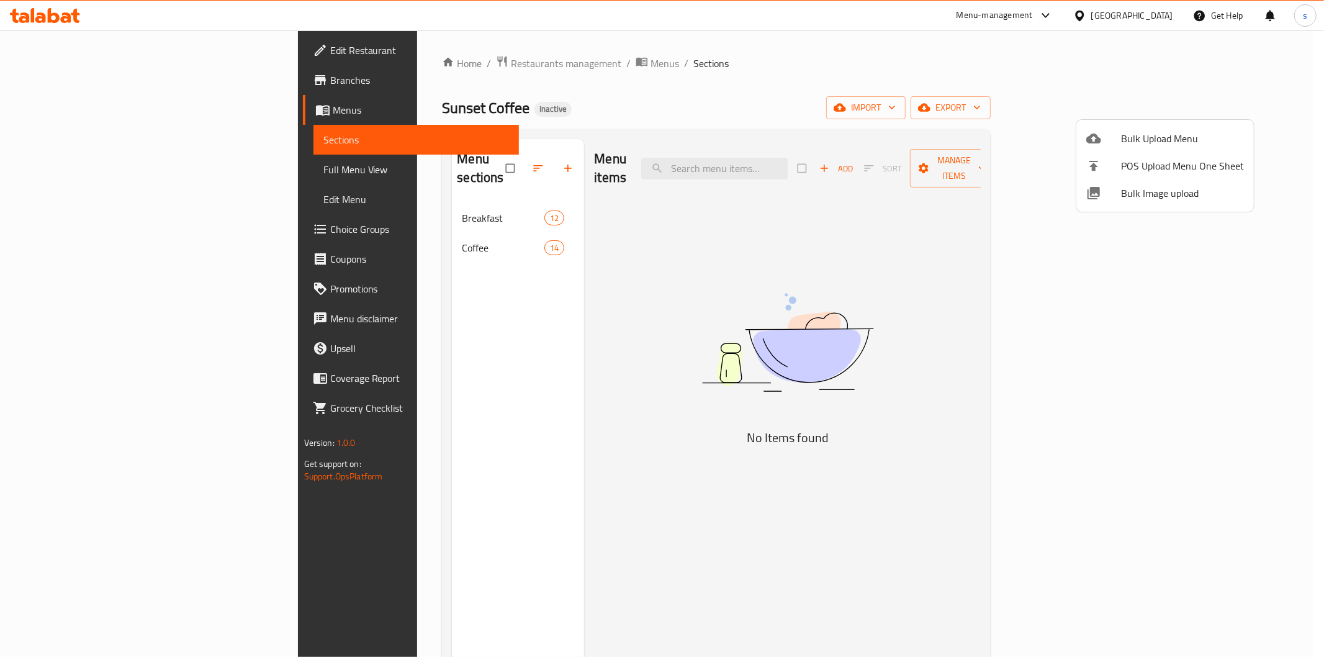
click at [314, 235] on div at bounding box center [662, 328] width 1324 height 657
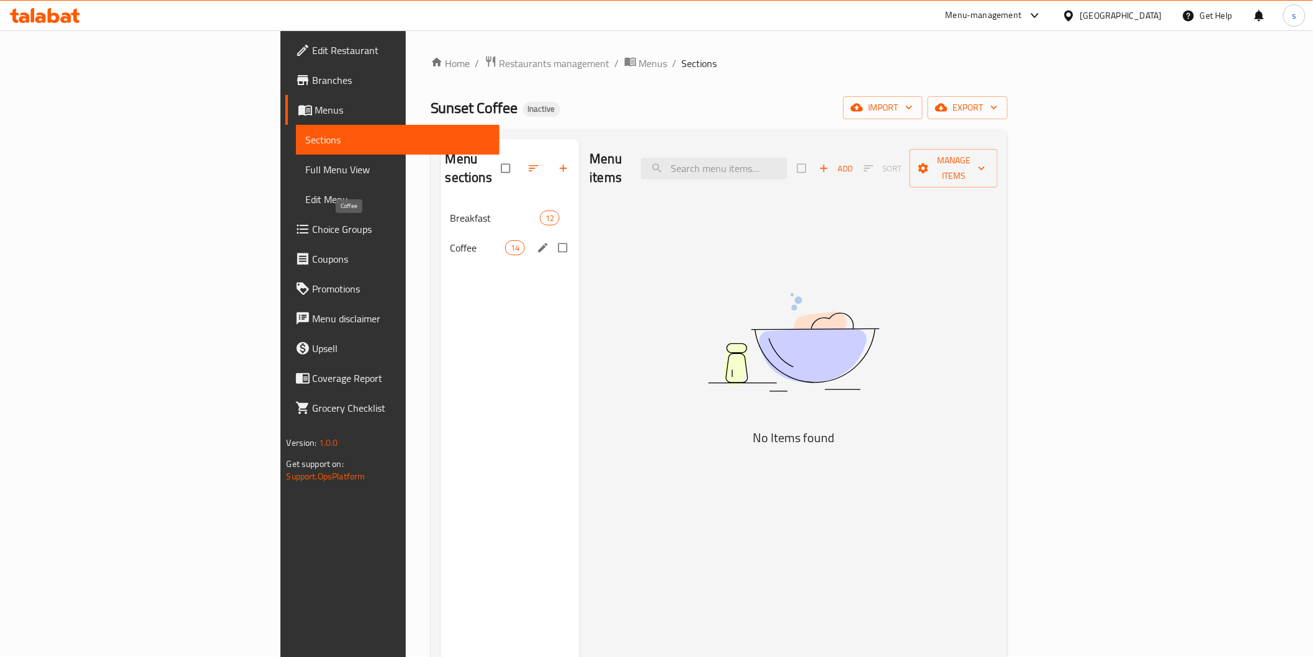
click at [451, 240] on span "Coffee" at bounding box center [478, 247] width 55 height 15
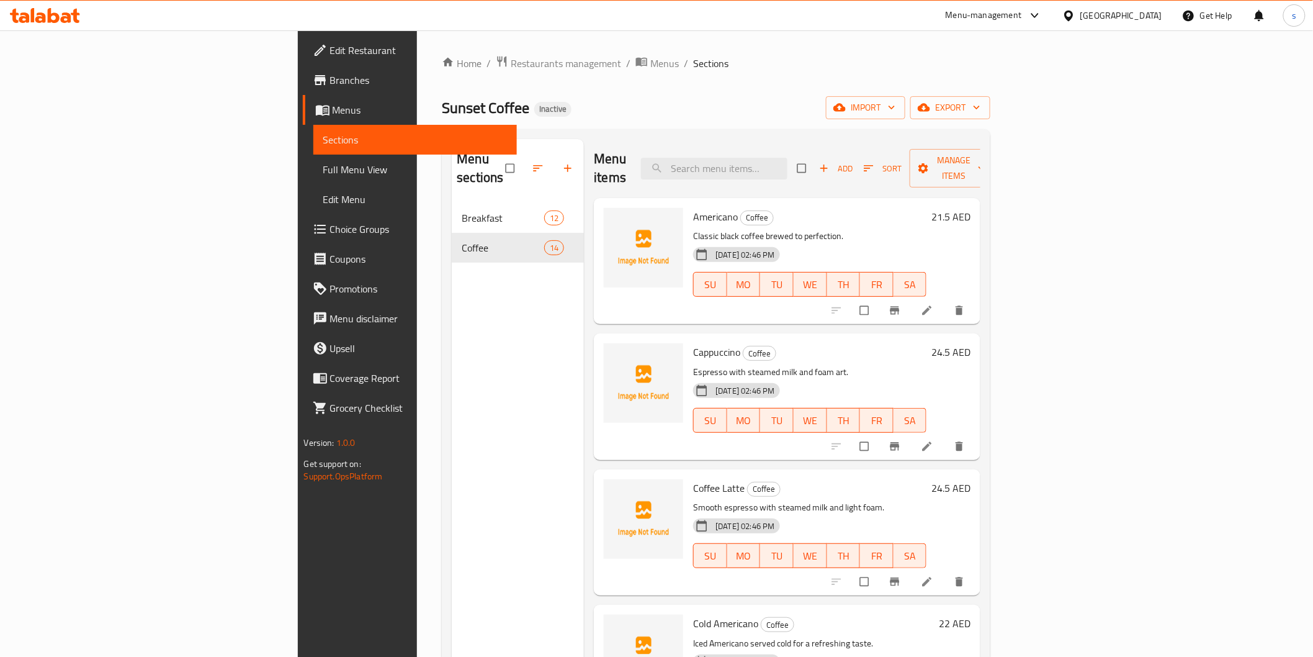
click at [323, 168] on span "Full Menu View" at bounding box center [415, 169] width 184 height 15
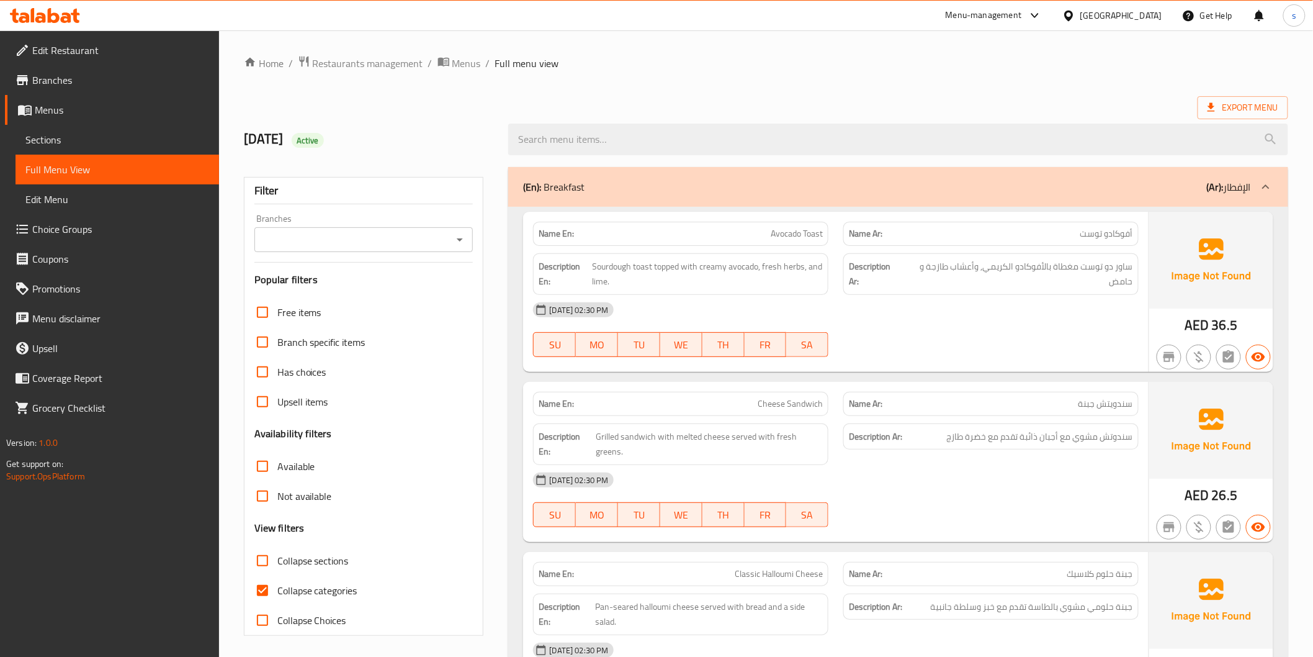
click at [269, 590] on input "Collapse categories" at bounding box center [263, 590] width 30 height 30
checkbox input "false"
click at [1227, 115] on span "Export Menu" at bounding box center [1243, 108] width 71 height 16
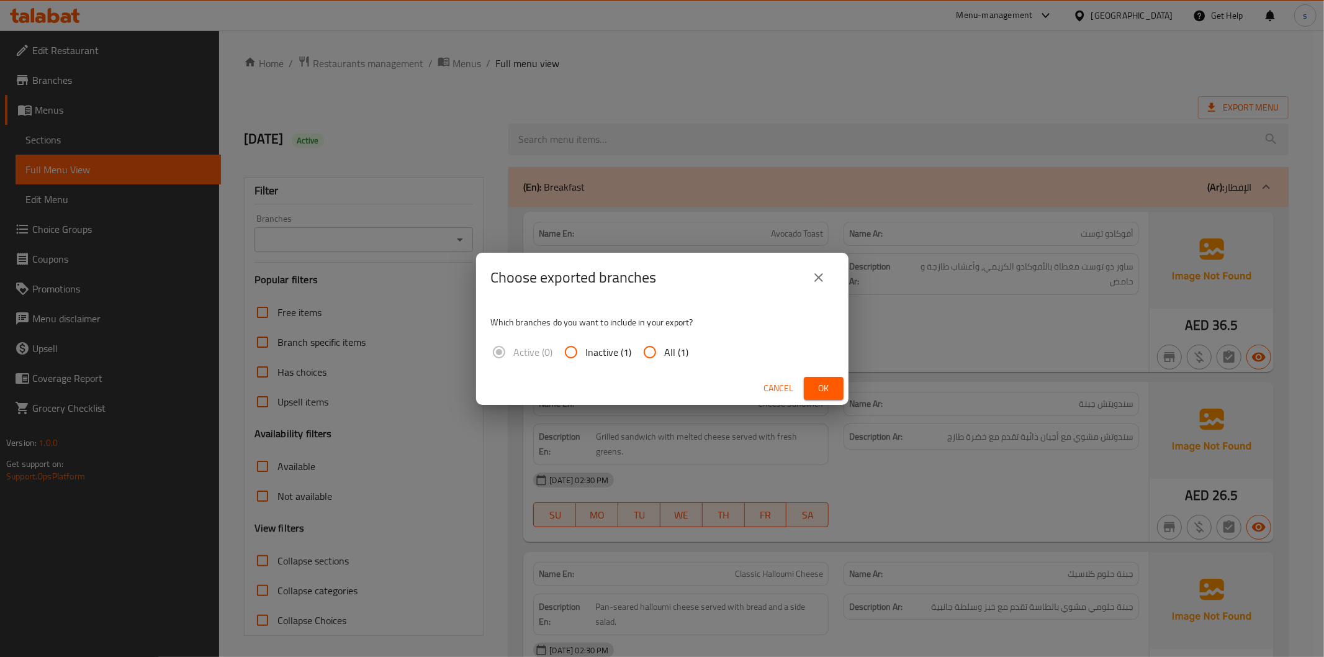
click at [660, 348] on input "All (1)" at bounding box center [650, 352] width 30 height 30
radio input "true"
click at [811, 380] on button "Ok" at bounding box center [824, 388] width 40 height 23
